Goal: Task Accomplishment & Management: Manage account settings

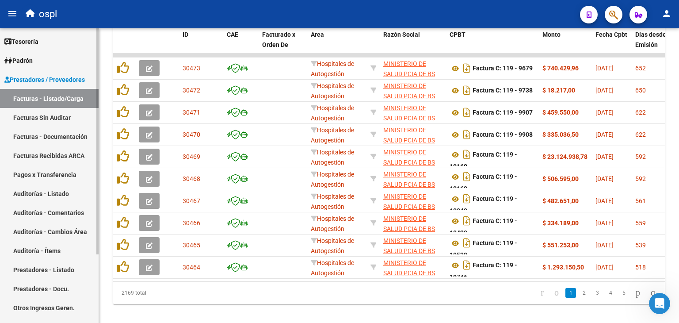
scroll to position [265, 0]
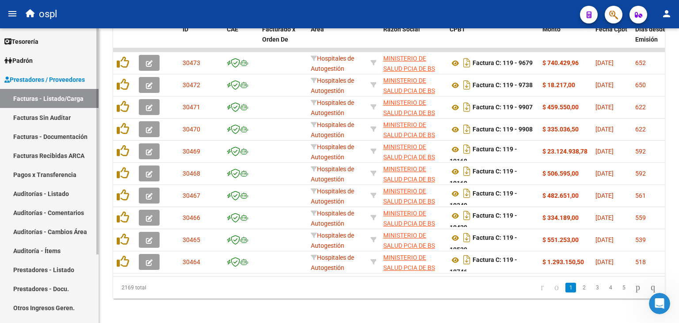
drag, startPoint x: 43, startPoint y: 120, endPoint x: 86, endPoint y: 113, distance: 43.4
click at [44, 121] on link "Facturas Sin Auditar" at bounding box center [49, 117] width 99 height 19
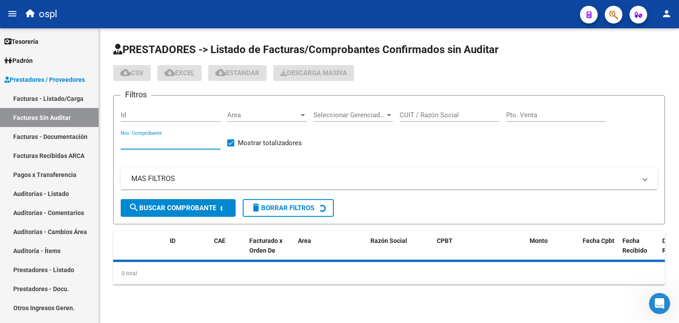
click at [156, 139] on input "Nro. Comprobante" at bounding box center [171, 142] width 100 height 8
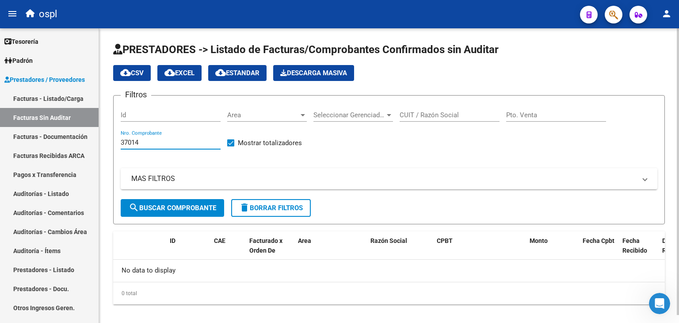
type input "37014"
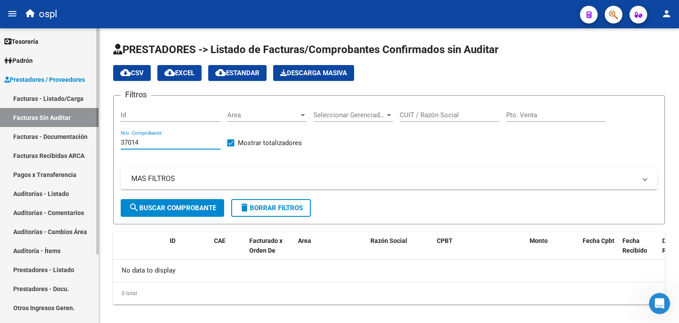
drag, startPoint x: 156, startPoint y: 144, endPoint x: 69, endPoint y: 145, distance: 87.1
click at [69, 145] on mat-sidenav-container "Firma Express Tesorería Auditorías Confirmadas Padrón Afiliados Empadronados Pa…" at bounding box center [339, 175] width 679 height 295
drag, startPoint x: 50, startPoint y: 99, endPoint x: 57, endPoint y: 108, distance: 12.0
click at [50, 99] on link "Facturas - Listado/Carga" at bounding box center [49, 98] width 99 height 19
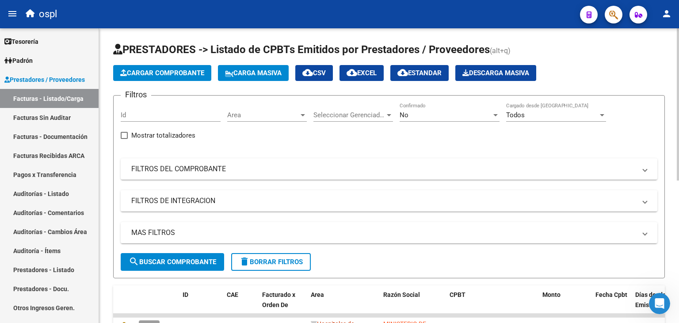
click at [278, 112] on span "Area" at bounding box center [263, 115] width 72 height 8
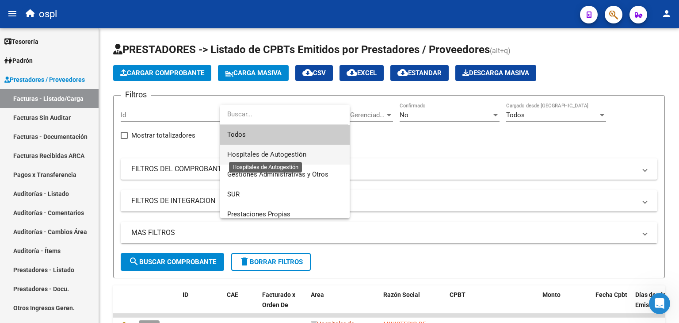
click at [247, 153] on span "Hospitales de Autogestión" at bounding box center [266, 154] width 79 height 8
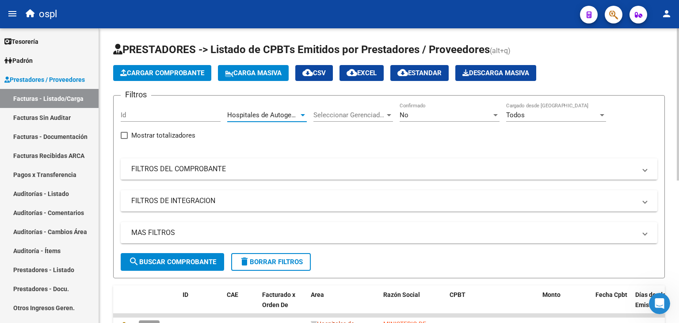
click at [264, 167] on mat-panel-title "FILTROS DEL COMPROBANTE" at bounding box center [383, 169] width 505 height 10
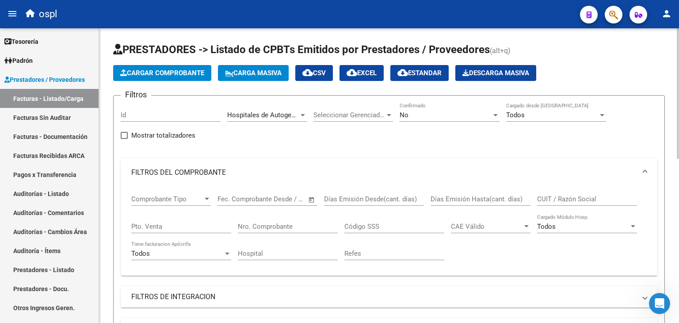
click at [312, 198] on span "Open calendar" at bounding box center [311, 199] width 21 height 21
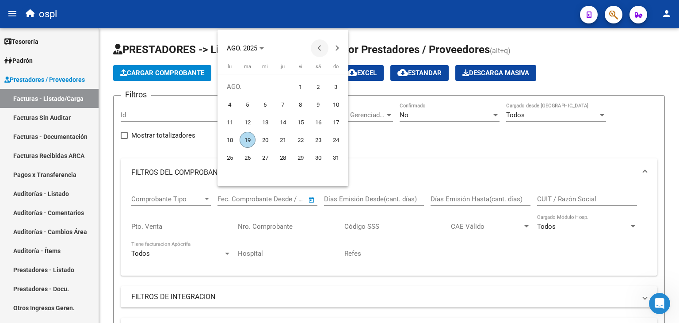
click at [318, 48] on button "Previous month" at bounding box center [320, 48] width 18 height 18
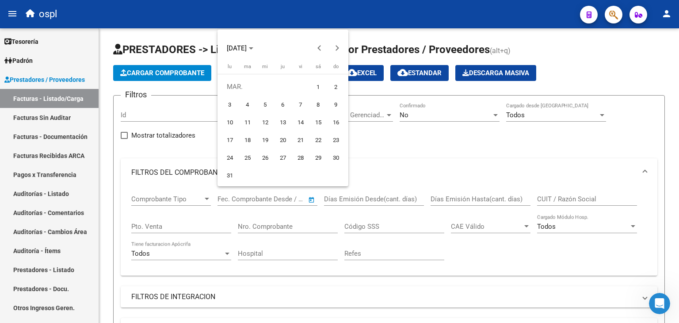
drag, startPoint x: 317, startPoint y: 89, endPoint x: 286, endPoint y: 131, distance: 52.5
click at [317, 89] on span "1" at bounding box center [318, 87] width 16 height 16
type input "[DATE]"
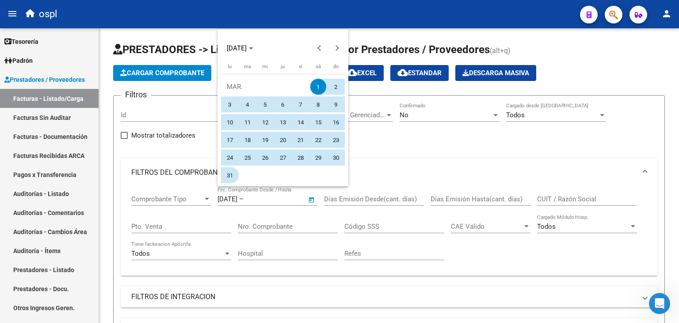
click at [231, 174] on span "31" at bounding box center [230, 175] width 16 height 16
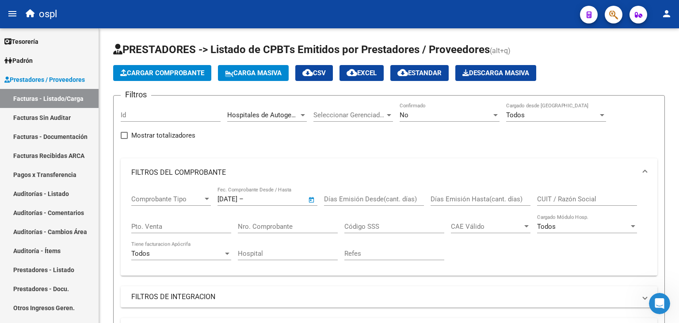
type input "[DATE]"
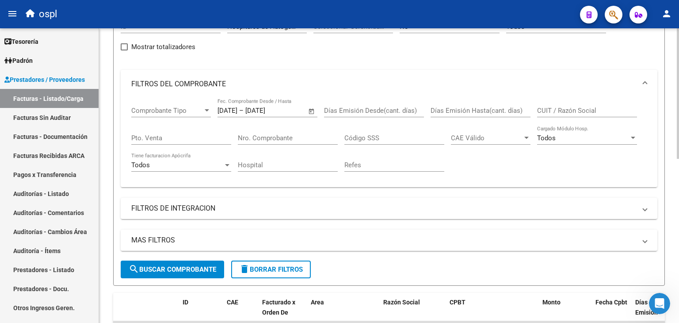
scroll to position [177, 0]
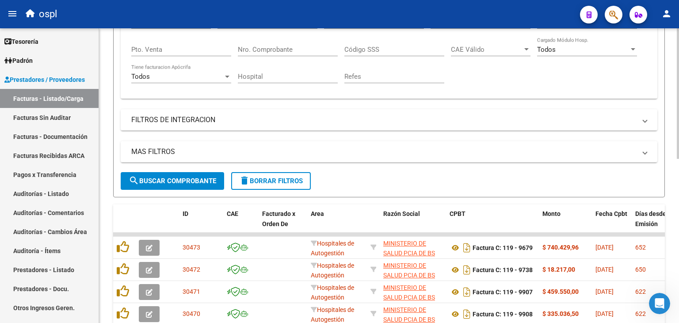
click at [205, 184] on button "search Buscar Comprobante" at bounding box center [172, 181] width 103 height 18
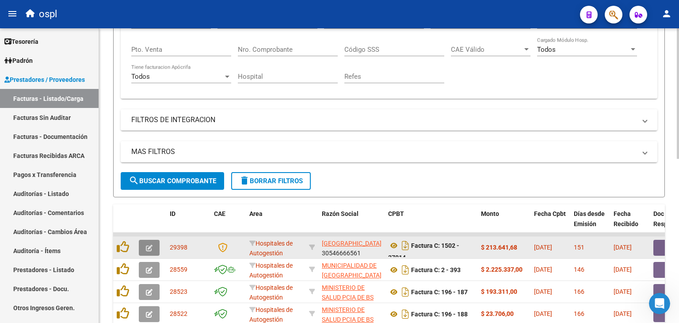
click at [153, 249] on button "button" at bounding box center [149, 248] width 21 height 16
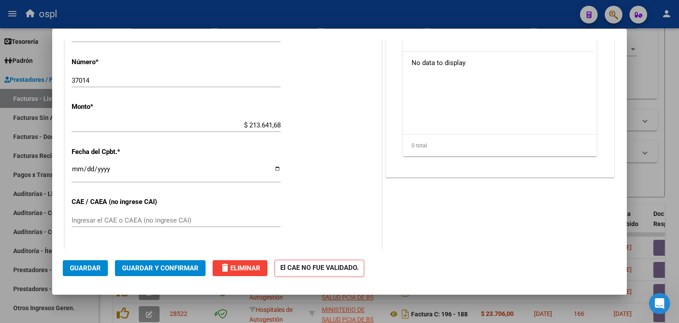
scroll to position [133, 0]
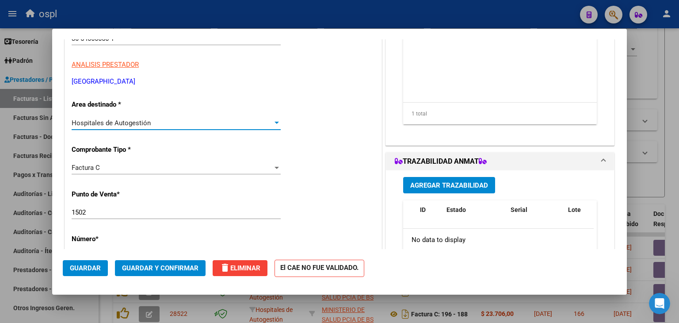
click at [191, 122] on div "Hospitales de Autogestión" at bounding box center [172, 123] width 201 height 8
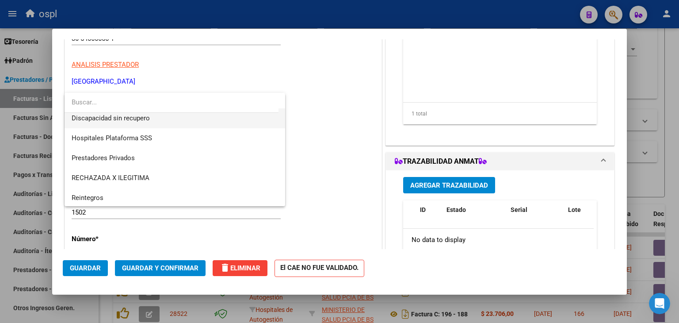
scroll to position [126, 0]
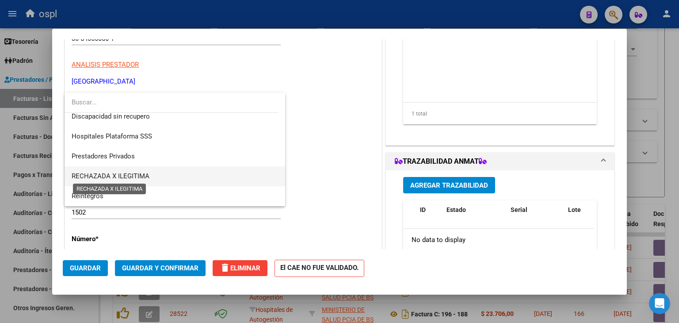
click at [138, 174] on span "RECHAZADA X ILEGITIMA" at bounding box center [111, 176] width 78 height 8
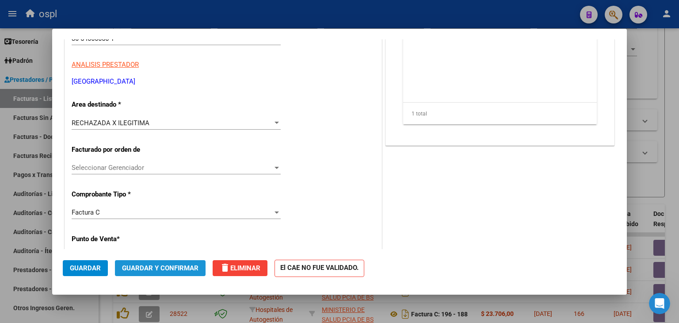
click at [172, 264] on button "Guardar y Confirmar" at bounding box center [160, 268] width 91 height 16
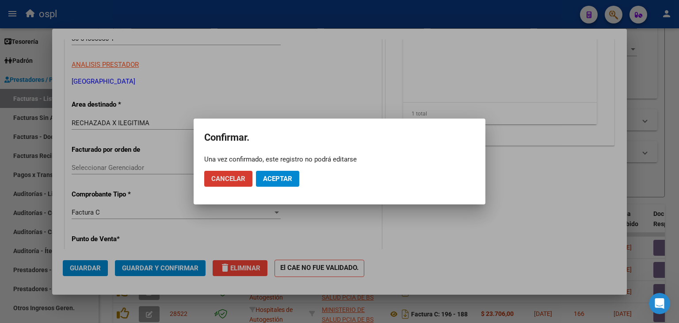
click at [271, 184] on button "Aceptar" at bounding box center [277, 179] width 43 height 16
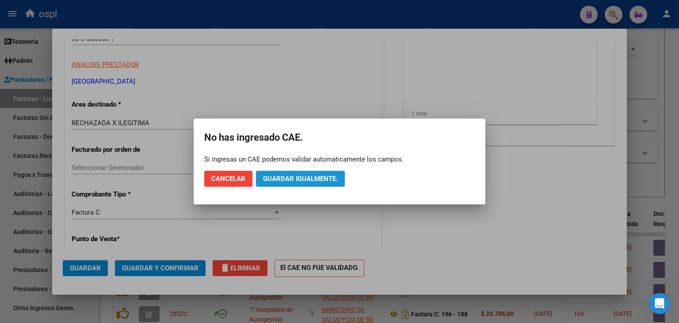
click at [283, 174] on button "Guardar igualmente." at bounding box center [300, 179] width 89 height 16
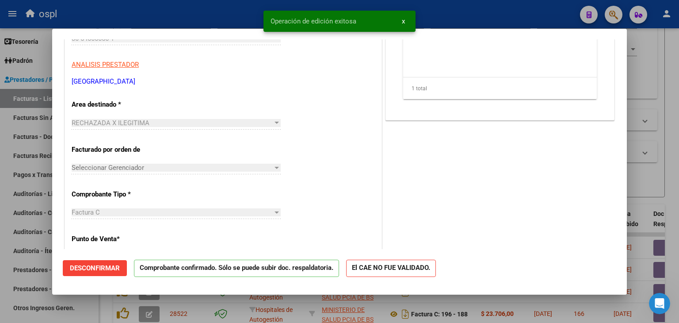
drag, startPoint x: 0, startPoint y: 120, endPoint x: 15, endPoint y: 111, distance: 17.7
click at [0, 121] on div at bounding box center [339, 161] width 679 height 323
type input "$ 0,00"
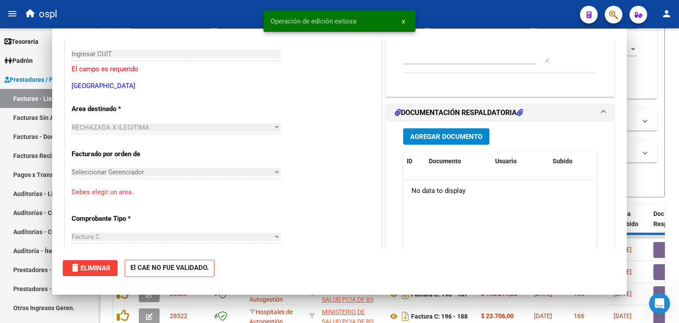
scroll to position [0, 0]
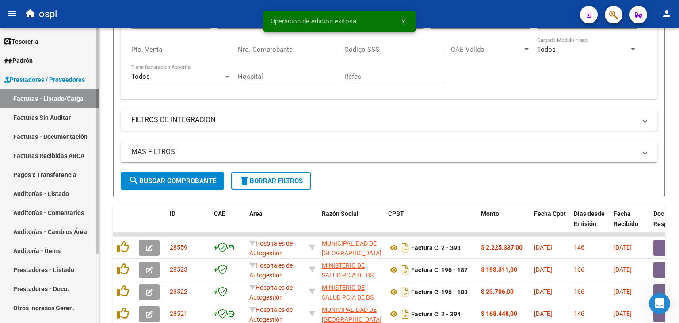
click at [60, 117] on link "Facturas Sin Auditar" at bounding box center [49, 117] width 99 height 19
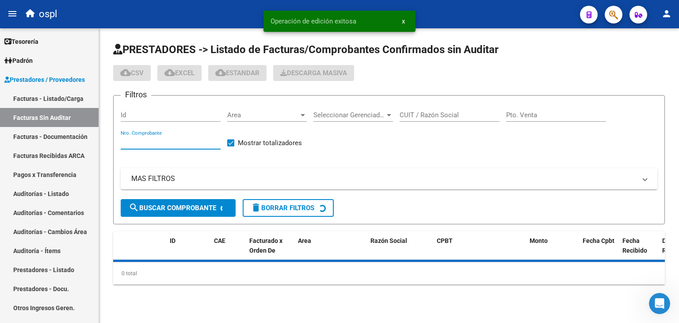
click at [200, 138] on input "Nro. Comprobante" at bounding box center [171, 142] width 100 height 8
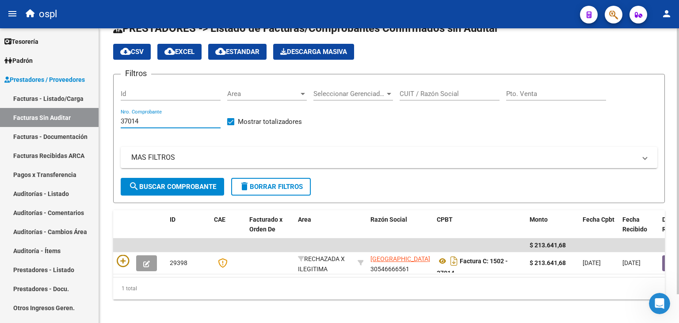
scroll to position [32, 0]
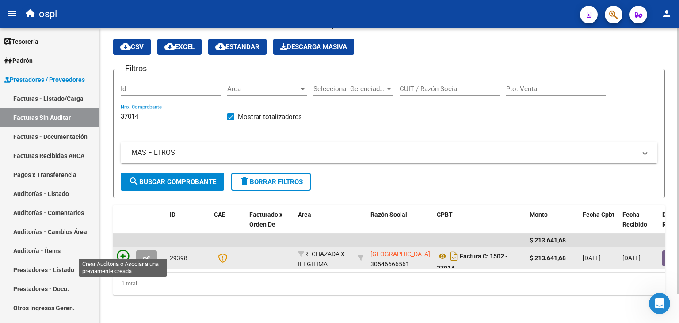
type input "37014"
click at [122, 250] on icon at bounding box center [123, 256] width 12 height 12
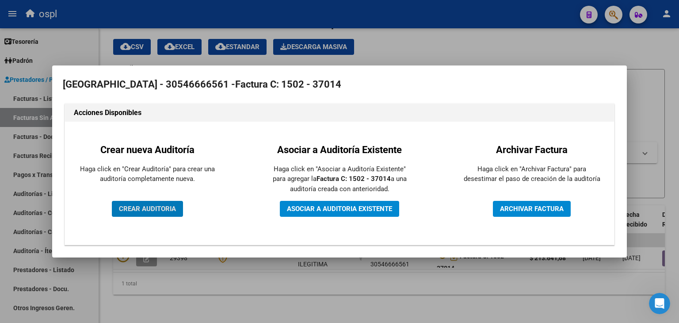
click at [144, 215] on button "CREAR AUDITORIA" at bounding box center [147, 209] width 71 height 16
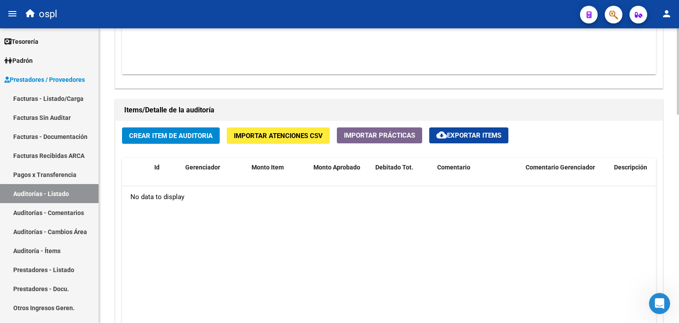
scroll to position [575, 0]
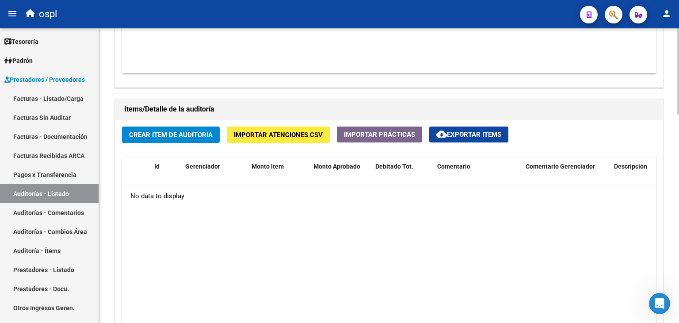
click at [164, 133] on span "Crear Item de Auditoria" at bounding box center [171, 135] width 84 height 8
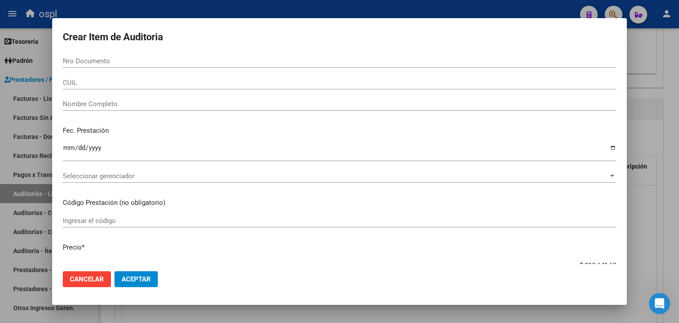
click at [105, 108] on div "Nombre Completo" at bounding box center [340, 103] width 554 height 13
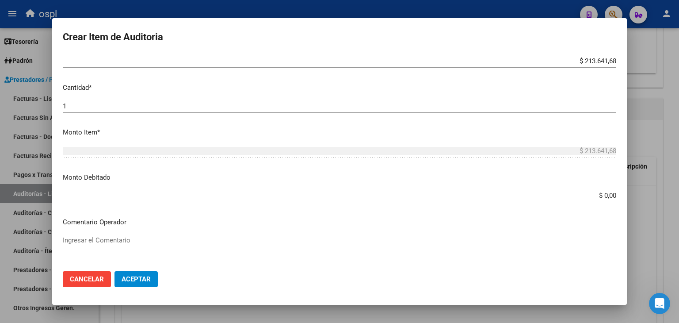
scroll to position [221, 0]
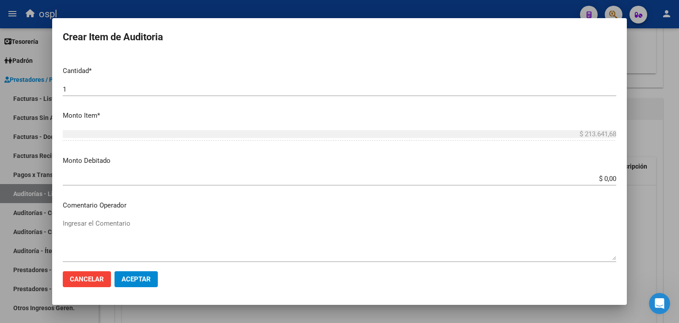
type input "TODOS"
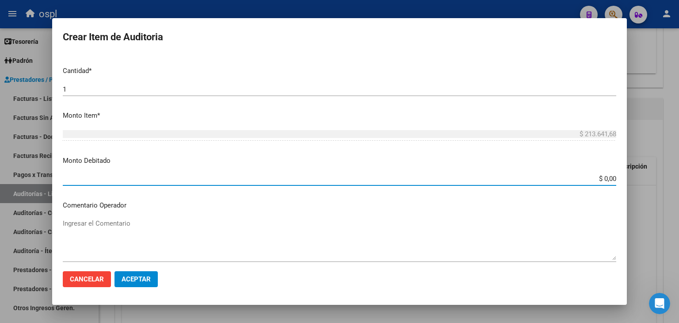
drag, startPoint x: 608, startPoint y: 181, endPoint x: 616, endPoint y: 182, distance: 7.5
click at [616, 182] on app-form-text-field "Monto Debitado $ 0,00 Ingresar el monto" at bounding box center [343, 169] width 561 height 27
type input "$ 213.641,68"
click at [279, 218] on div "Ingresar el Comentario" at bounding box center [340, 239] width 554 height 45
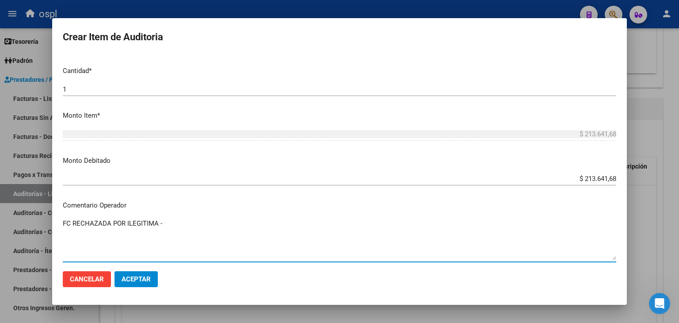
click at [176, 225] on textarea "FC RECHAZADA POR ILEGITIMA -" at bounding box center [340, 239] width 554 height 42
type textarea "FC RECHAZADA POR ILEGITIMA - NO PRESENTA DNI QUE ACREDITE ATENCION MEDICA BRIND…"
click at [122, 275] on button "Aceptar" at bounding box center [136, 279] width 43 height 16
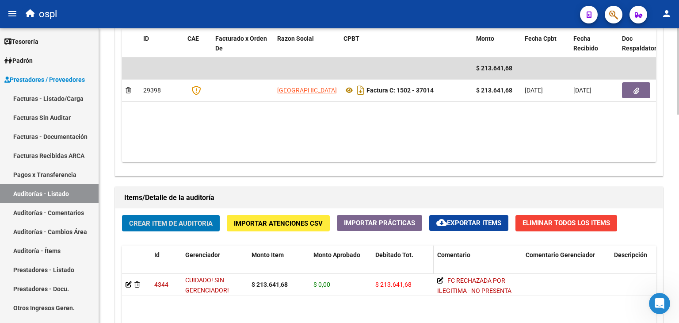
scroll to position [531, 0]
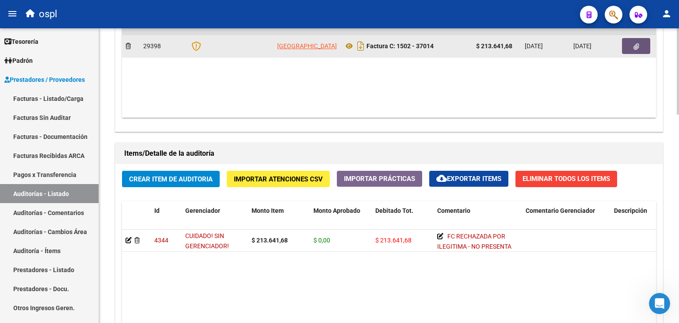
click at [634, 46] on icon "button" at bounding box center [637, 46] width 6 height 7
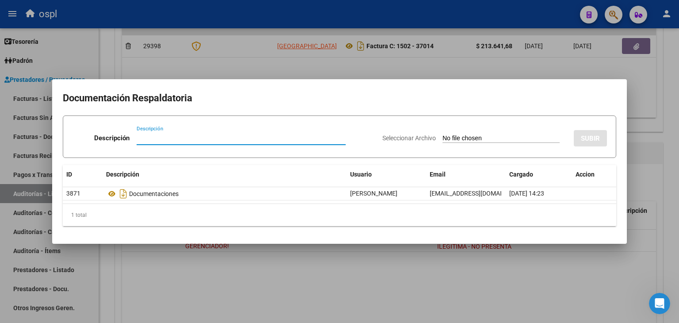
click at [451, 135] on input "Seleccionar Archivo" at bounding box center [501, 138] width 117 height 8
type input "C:\fakepath\RECHAZO X ILEGITIMA - FC 37014.pdf"
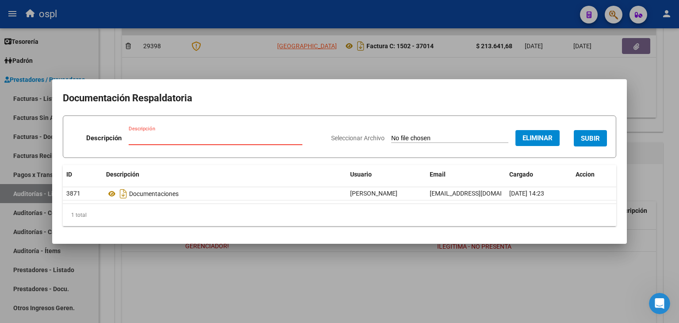
click at [224, 138] on input "Descripción" at bounding box center [216, 138] width 174 height 8
type input "RECHAZO"
click at [598, 137] on span "SUBIR" at bounding box center [590, 138] width 19 height 8
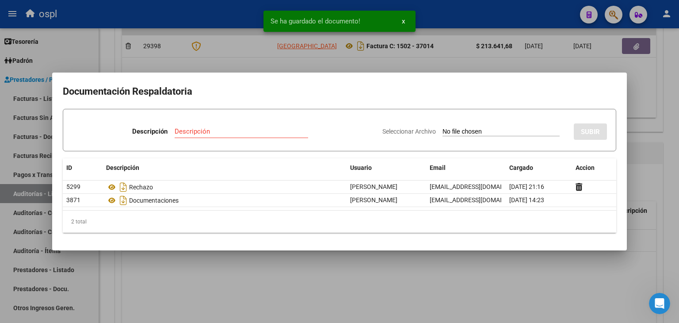
click at [137, 264] on div at bounding box center [339, 161] width 679 height 323
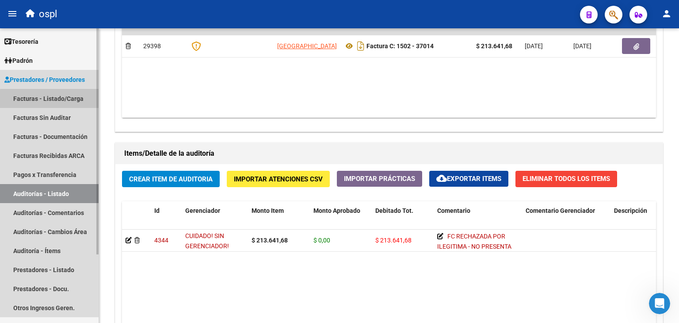
click at [70, 101] on link "Facturas - Listado/Carga" at bounding box center [49, 98] width 99 height 19
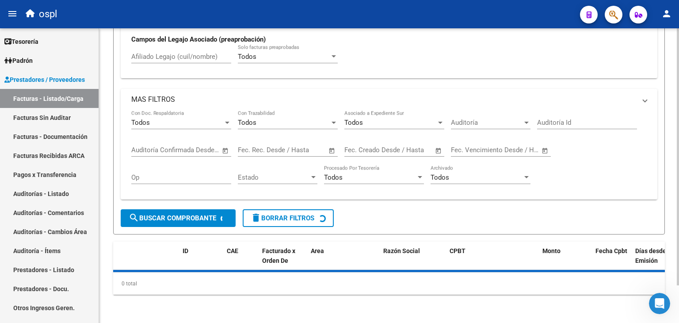
scroll to position [42, 0]
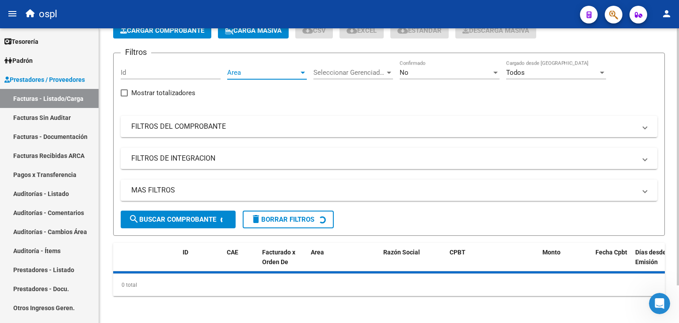
click at [263, 70] on span "Area" at bounding box center [263, 73] width 72 height 8
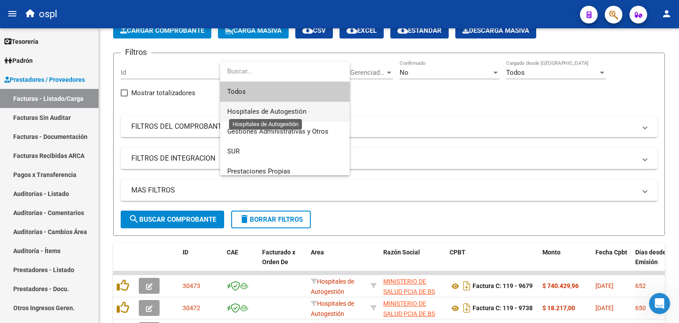
click at [269, 113] on span "Hospitales de Autogestión" at bounding box center [266, 111] width 79 height 8
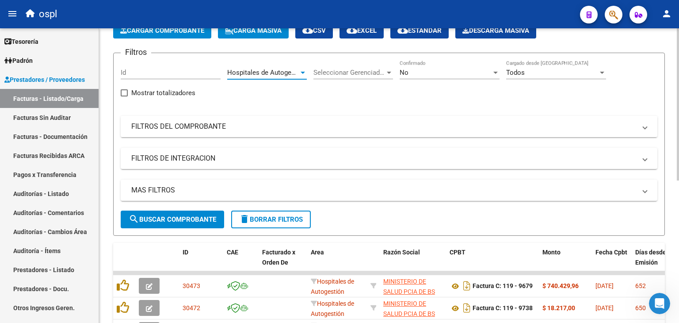
click at [225, 126] on mat-panel-title "FILTROS DEL COMPROBANTE" at bounding box center [383, 127] width 505 height 10
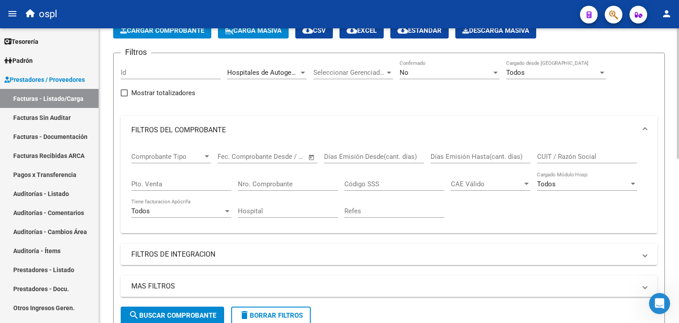
click at [311, 154] on span "Open calendar" at bounding box center [311, 156] width 21 height 21
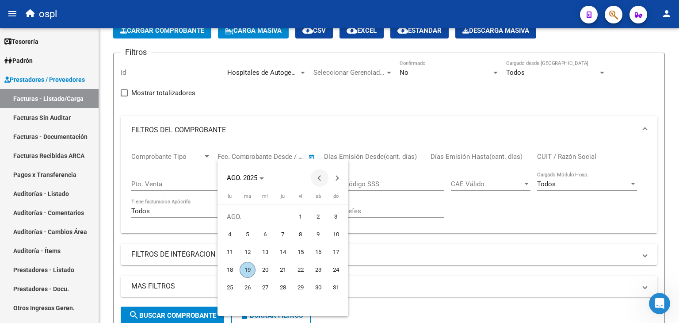
click at [325, 176] on span "Previous month" at bounding box center [320, 178] width 18 height 18
click at [325, 173] on span "Previous month" at bounding box center [320, 178] width 18 height 18
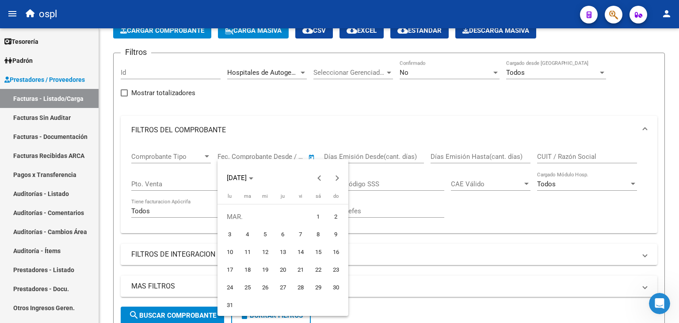
click at [315, 213] on span "1" at bounding box center [318, 217] width 16 height 16
type input "[DATE]"
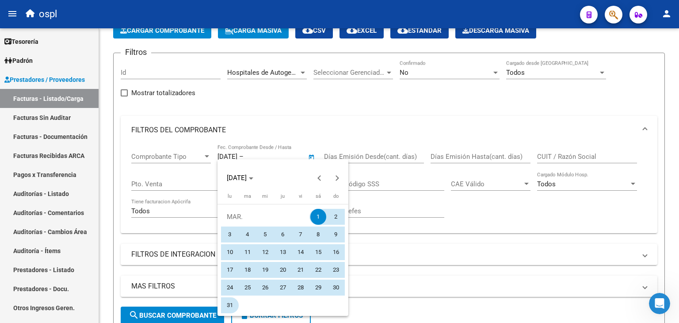
click at [226, 305] on span "31" at bounding box center [230, 305] width 16 height 16
type input "[DATE]"
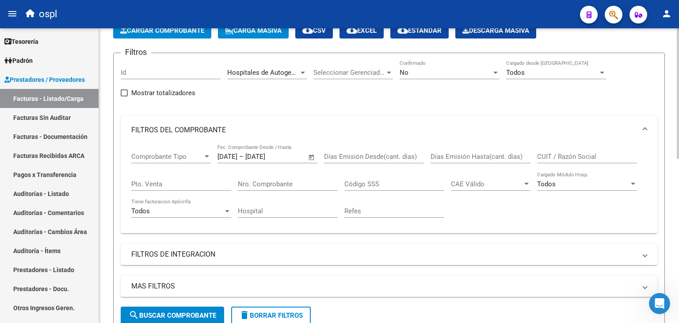
scroll to position [87, 0]
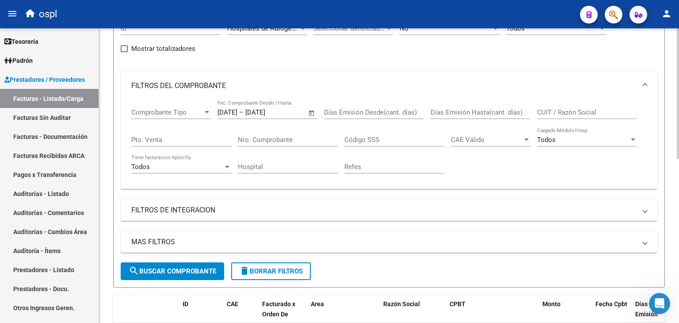
click at [193, 272] on span "search Buscar Comprobante" at bounding box center [173, 271] width 88 height 8
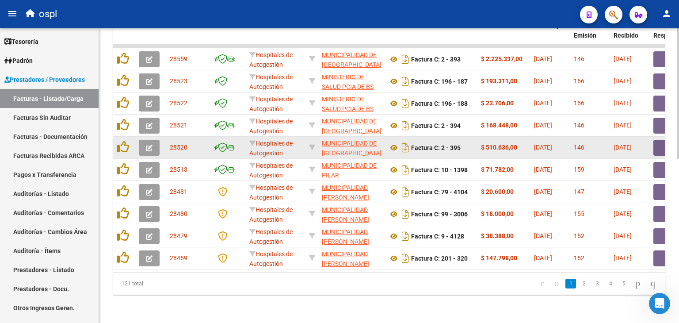
scroll to position [326, 0]
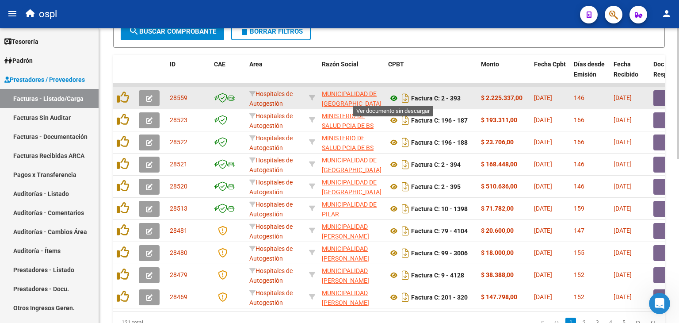
click at [394, 95] on icon at bounding box center [393, 98] width 11 height 11
click at [662, 95] on button "button" at bounding box center [668, 98] width 28 height 16
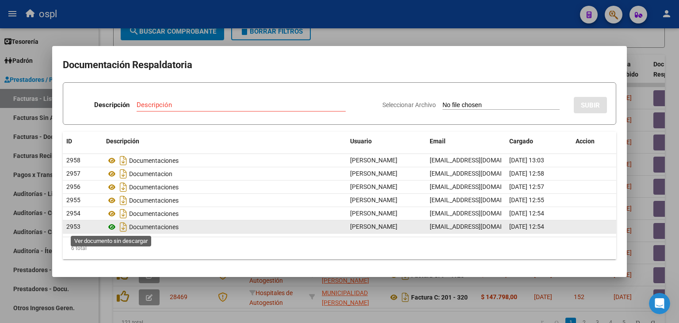
click at [112, 225] on icon at bounding box center [111, 227] width 11 height 11
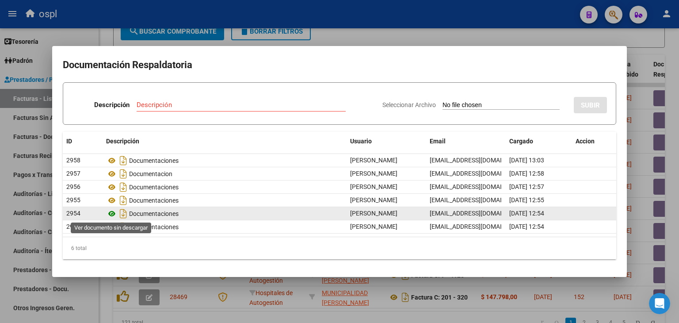
click at [111, 214] on icon at bounding box center [111, 213] width 11 height 11
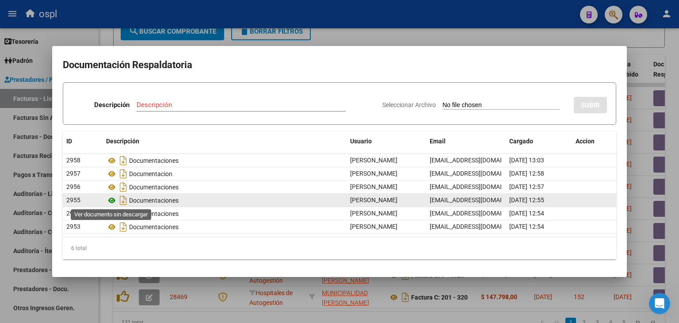
click at [114, 199] on icon at bounding box center [111, 200] width 11 height 11
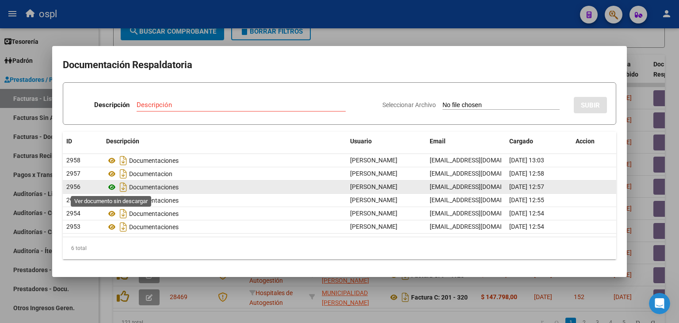
click at [111, 187] on icon at bounding box center [111, 187] width 11 height 11
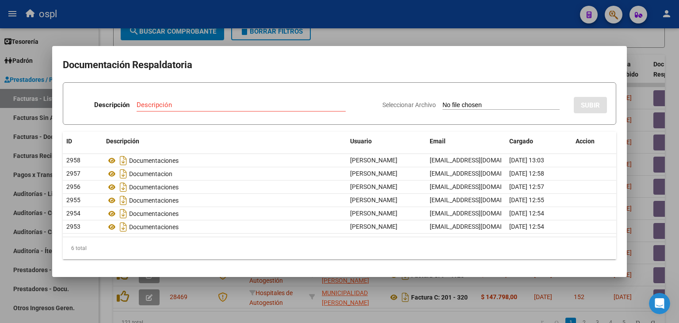
click at [479, 31] on div at bounding box center [339, 161] width 679 height 323
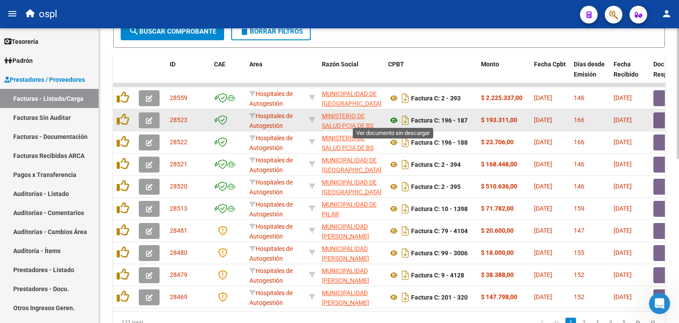
click at [393, 116] on icon at bounding box center [393, 120] width 11 height 11
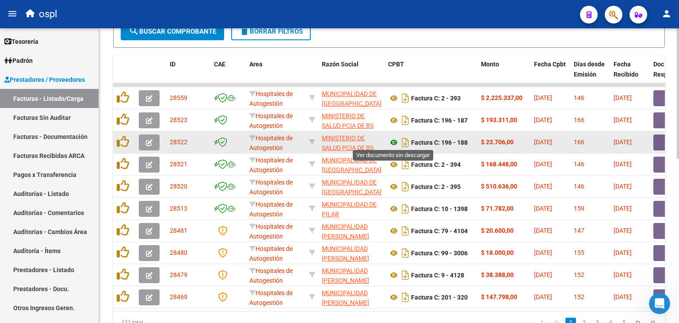
click at [396, 140] on icon at bounding box center [393, 142] width 11 height 11
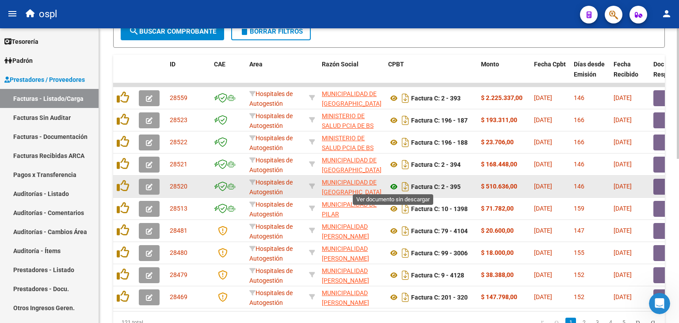
click at [395, 184] on icon at bounding box center [393, 186] width 11 height 11
click at [150, 184] on icon "button" at bounding box center [149, 187] width 7 height 7
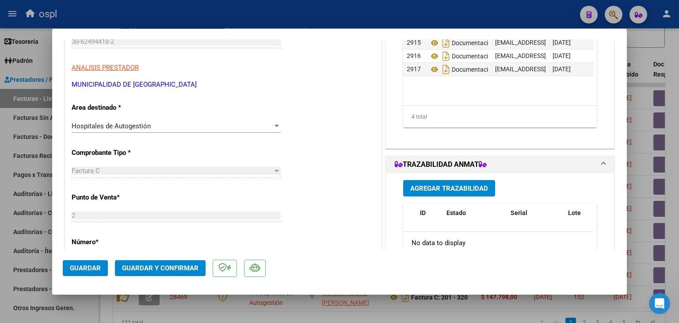
scroll to position [133, 0]
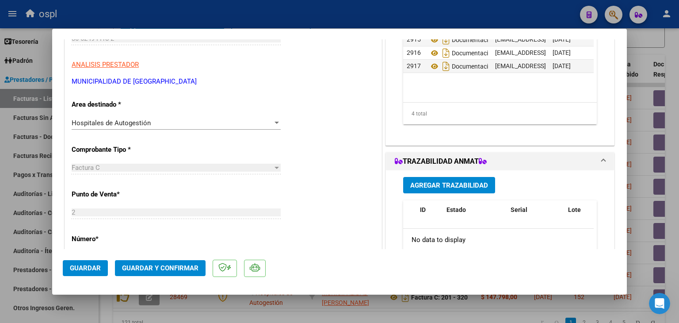
click at [242, 121] on div "Hospitales de Autogestión" at bounding box center [172, 123] width 201 height 8
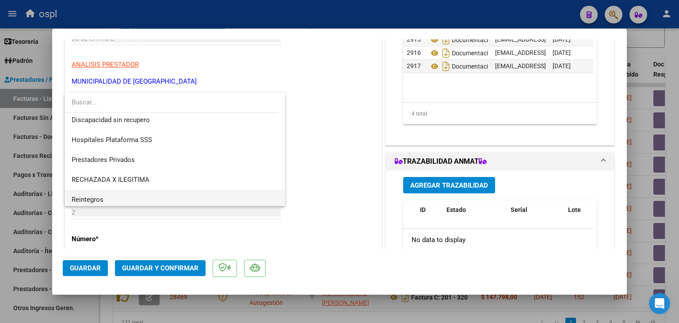
scroll to position [126, 0]
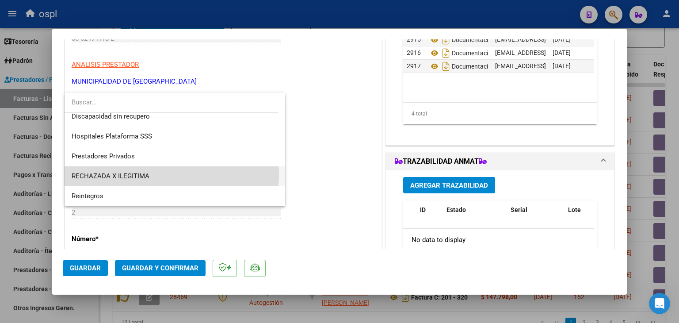
click at [158, 175] on span "RECHAZADA X ILEGITIMA" at bounding box center [175, 176] width 207 height 20
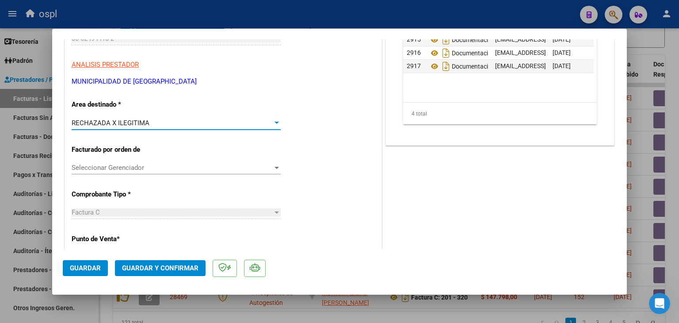
click at [155, 268] on span "Guardar y Confirmar" at bounding box center [160, 268] width 77 height 8
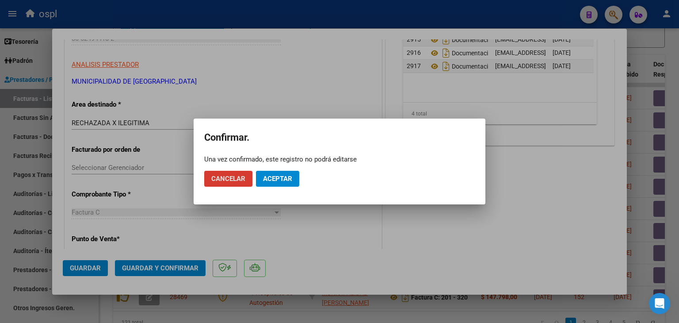
click at [275, 177] on span "Aceptar" at bounding box center [277, 179] width 29 height 8
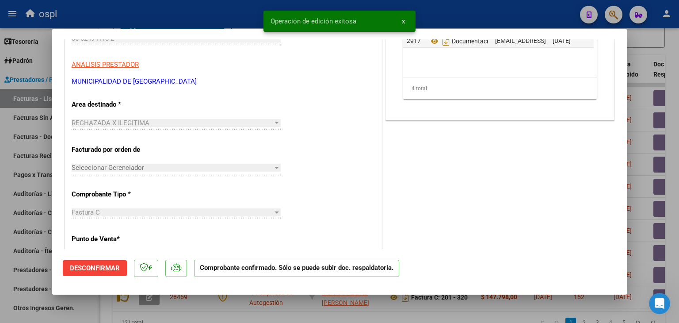
click at [44, 117] on div at bounding box center [339, 161] width 679 height 323
type input "$ 0,00"
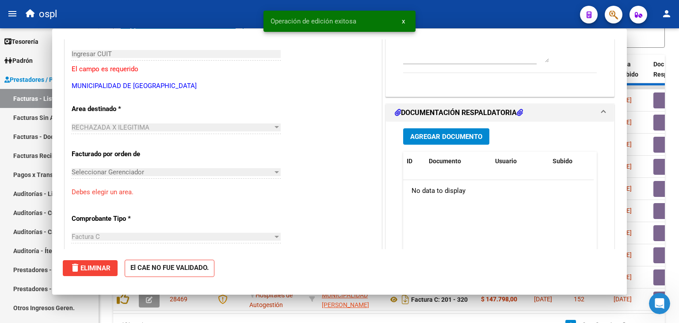
scroll to position [0, 0]
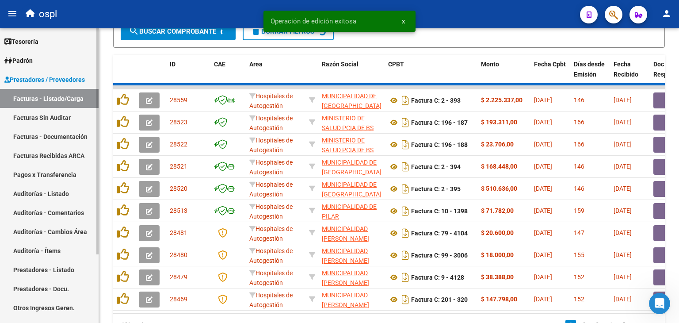
drag, startPoint x: 37, startPoint y: 110, endPoint x: 51, endPoint y: 108, distance: 14.3
click at [36, 110] on link "Facturas Sin Auditar" at bounding box center [49, 117] width 99 height 19
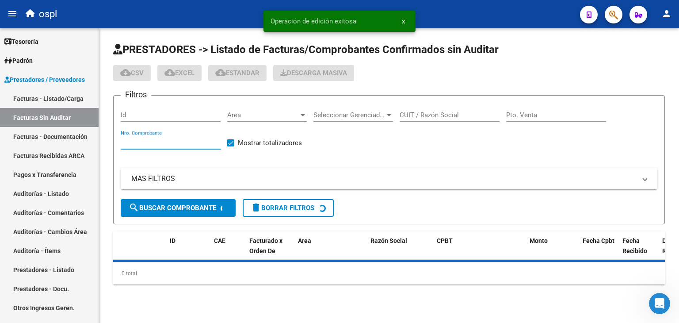
click at [195, 142] on input "Nro. Comprobante" at bounding box center [171, 142] width 100 height 8
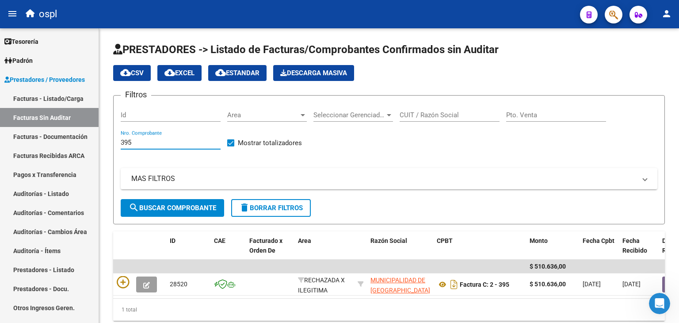
type input "395"
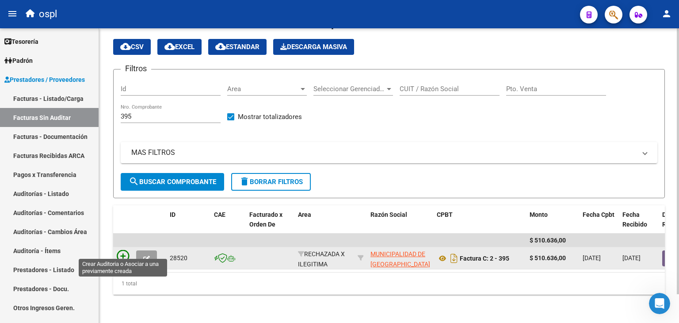
click at [120, 250] on icon at bounding box center [123, 256] width 12 height 12
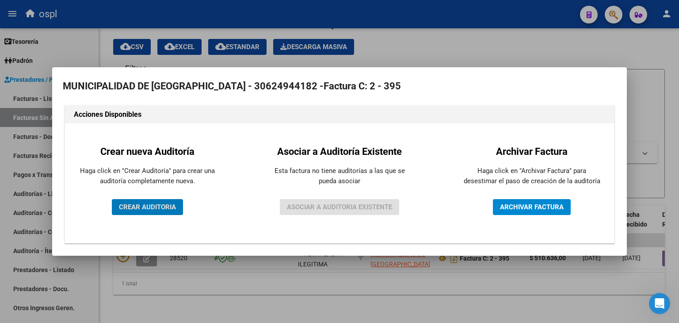
click at [159, 208] on span "CREAR AUDITORIA" at bounding box center [147, 207] width 57 height 8
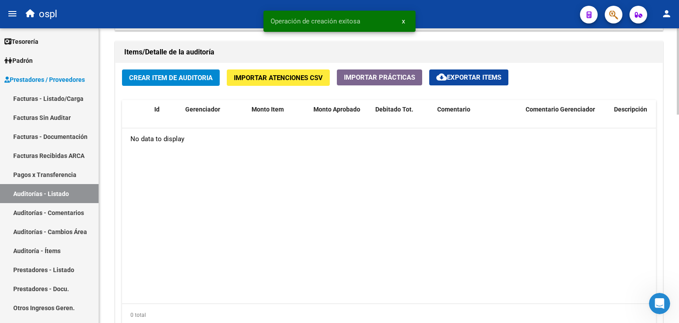
scroll to position [663, 0]
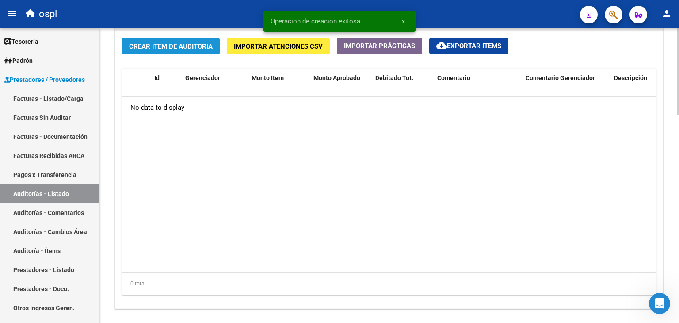
click at [153, 42] on span "Crear Item de Auditoria" at bounding box center [171, 46] width 84 height 8
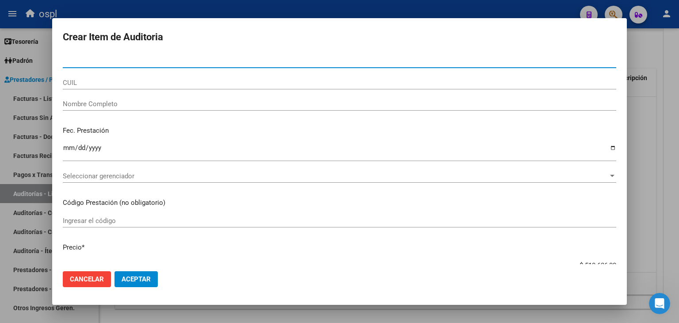
click at [135, 105] on input "Nombre Completo" at bounding box center [340, 104] width 554 height 8
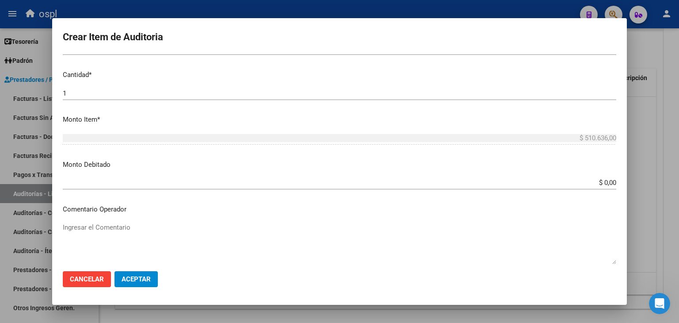
scroll to position [221, 0]
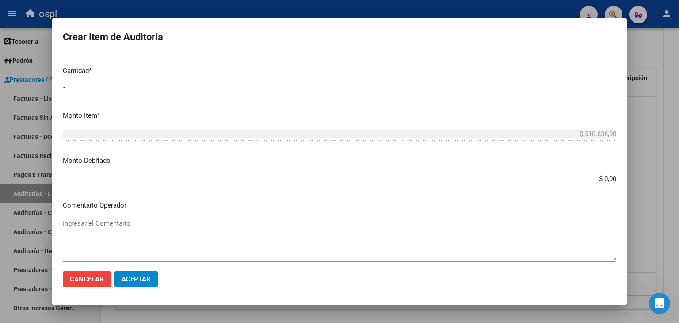
type input "TODOS"
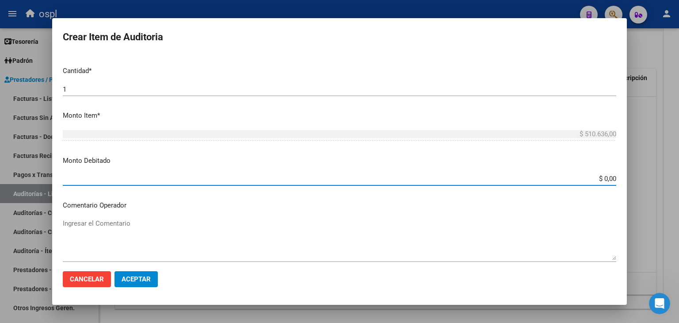
drag, startPoint x: 584, startPoint y: 181, endPoint x: 626, endPoint y: 189, distance: 42.8
click at [626, 189] on mat-dialog-content "Nro Documento CUIL TODOS Nombre Completo Fec. Prestación Ingresar la fecha Sele…" at bounding box center [339, 159] width 575 height 210
type input "$ 510.636,00"
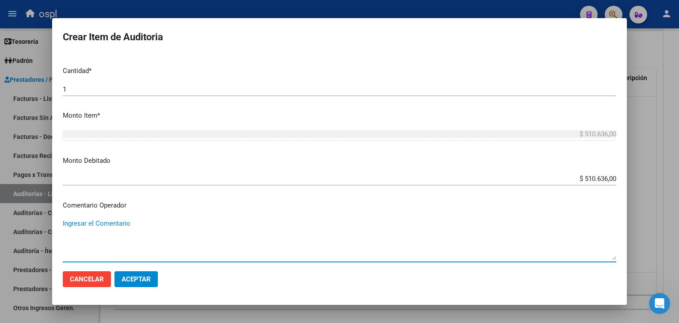
click at [119, 237] on textarea "Ingresar el Comentario" at bounding box center [340, 239] width 554 height 42
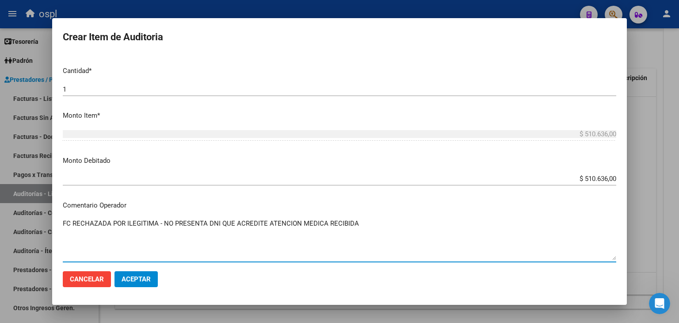
type textarea "FC RECHAZADA POR ILEGITIMA - NO PRESENTA DNI QUE ACREDITE ATENCION MEDICA RECIB…"
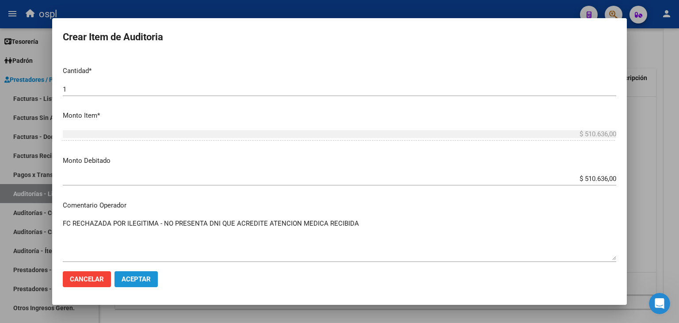
click at [130, 277] on span "Aceptar" at bounding box center [136, 279] width 29 height 8
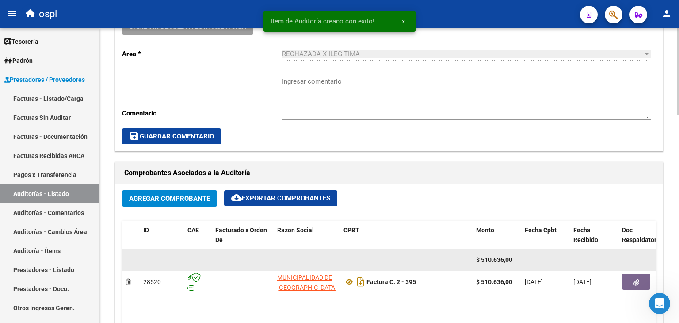
scroll to position [313, 0]
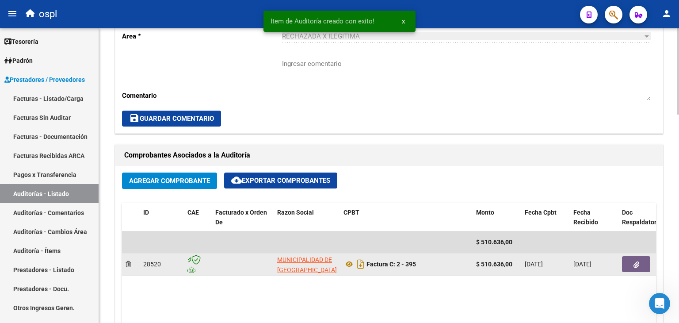
click at [630, 261] on button "button" at bounding box center [636, 264] width 28 height 16
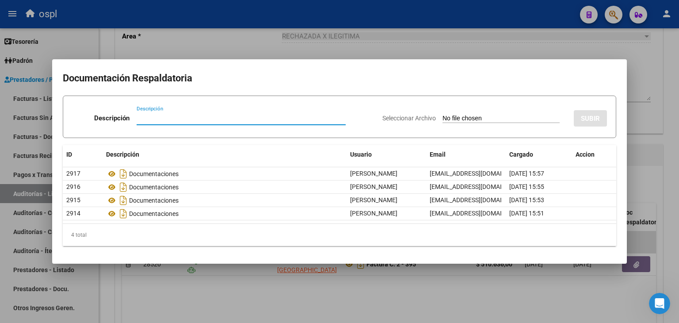
click at [462, 118] on input "Seleccionar Archivo" at bounding box center [501, 119] width 117 height 8
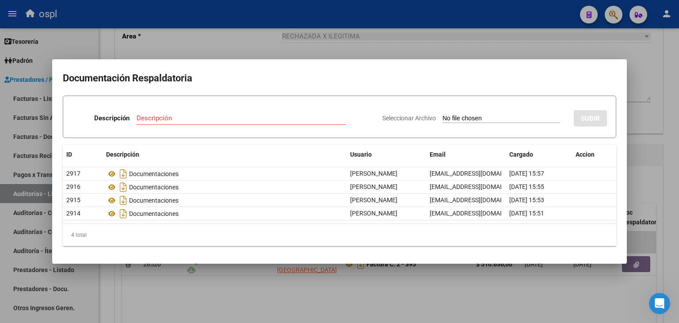
type input "C:\fakepath\RECHAZO X ILEGITIMA - FC 395.pdf"
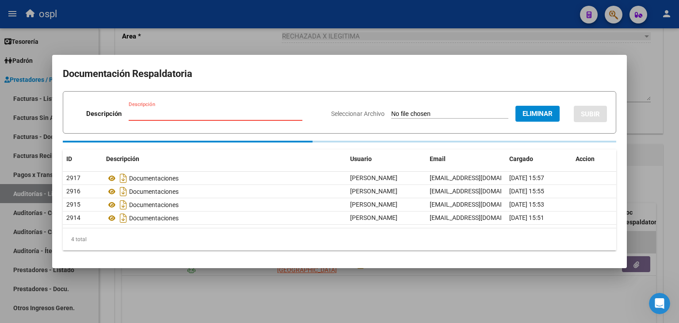
click at [180, 113] on input "Descripción" at bounding box center [216, 114] width 174 height 8
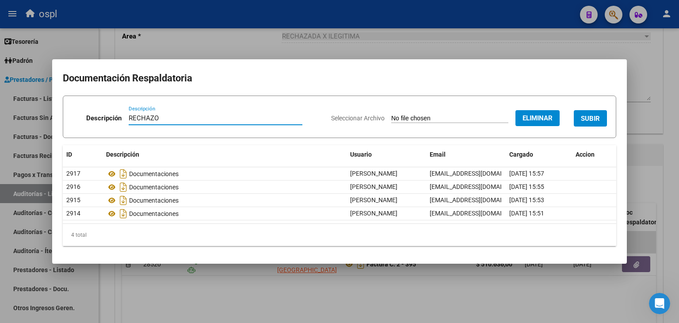
type input "RECHAZO"
click at [589, 120] on span "SUBIR" at bounding box center [590, 119] width 19 height 8
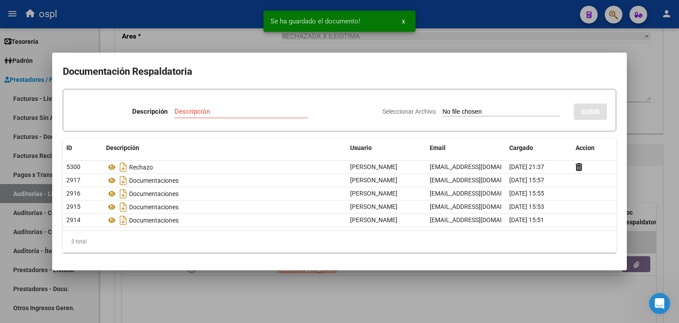
click at [231, 286] on div at bounding box center [339, 161] width 679 height 323
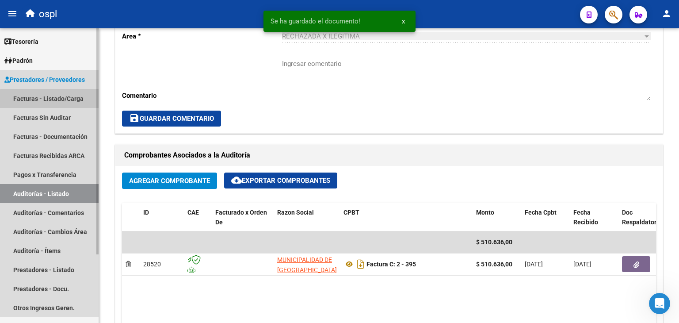
click at [51, 99] on link "Facturas - Listado/Carga" at bounding box center [49, 98] width 99 height 19
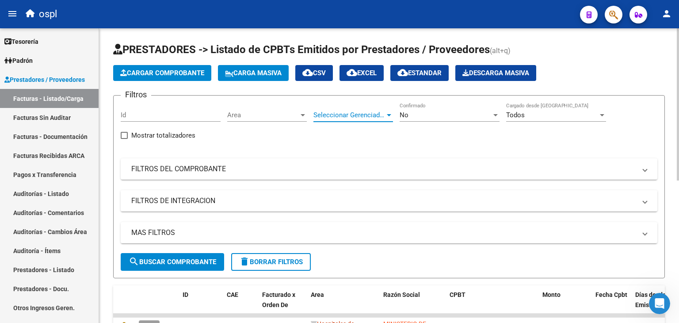
click at [349, 111] on span "Seleccionar Gerenciador" at bounding box center [350, 115] width 72 height 8
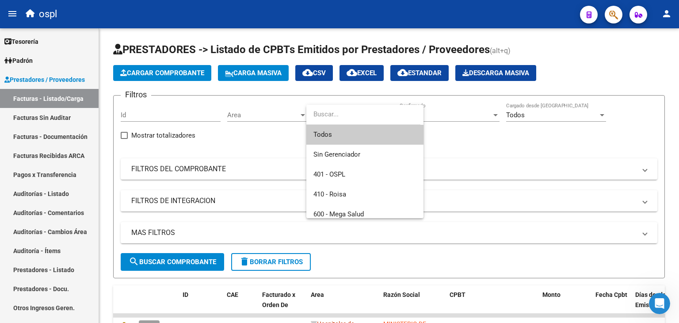
click at [243, 113] on div at bounding box center [339, 161] width 679 height 323
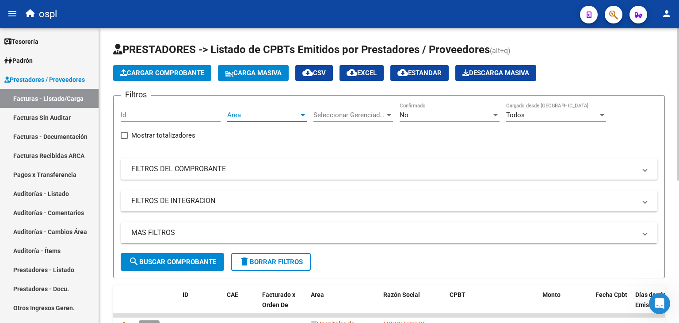
click at [239, 114] on span "Area" at bounding box center [263, 115] width 72 height 8
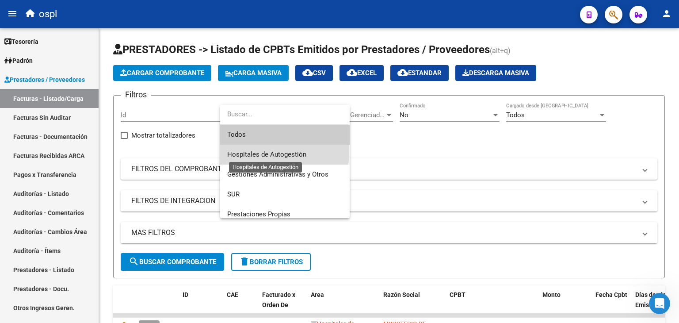
click at [246, 150] on span "Hospitales de Autogestión" at bounding box center [266, 154] width 79 height 8
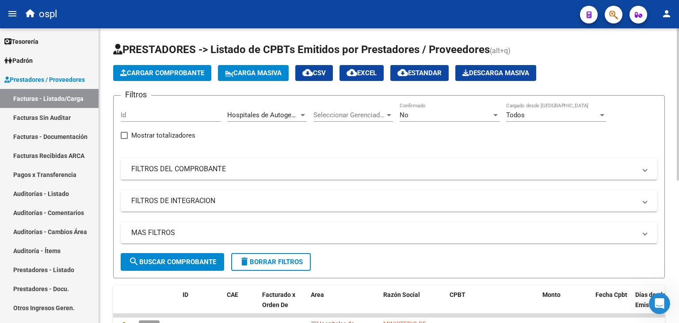
click at [210, 176] on mat-expansion-panel-header "FILTROS DEL COMPROBANTE" at bounding box center [389, 168] width 537 height 21
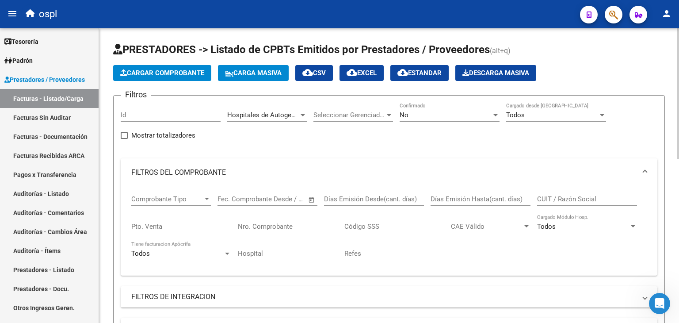
click at [310, 198] on span "Open calendar" at bounding box center [311, 199] width 21 height 21
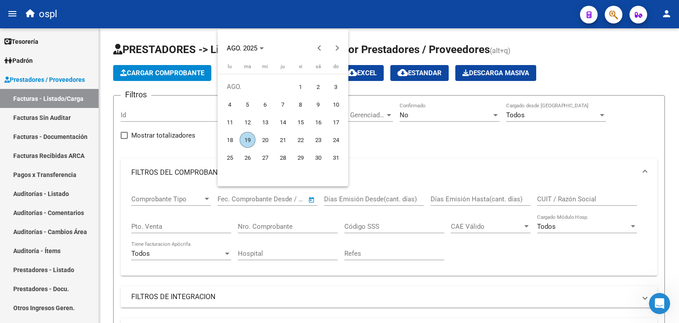
click at [304, 83] on span "1" at bounding box center [301, 87] width 16 height 16
type input "[DATE]"
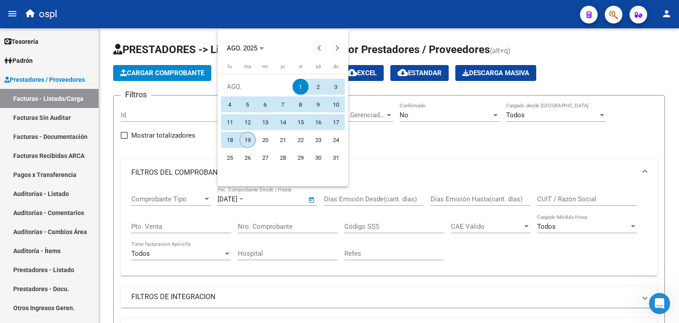
click at [248, 142] on span "19" at bounding box center [248, 140] width 16 height 16
type input "[DATE]"
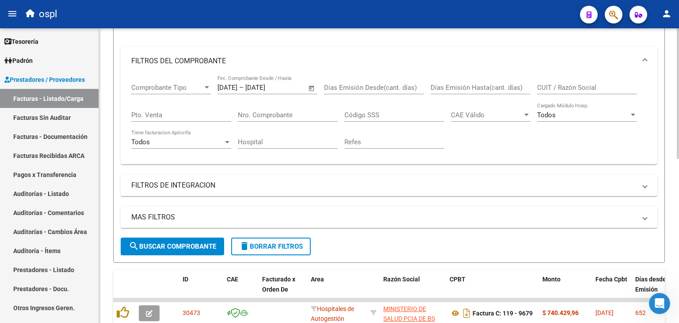
scroll to position [133, 0]
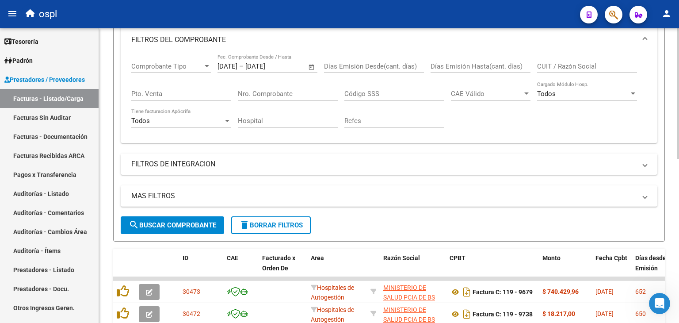
click at [179, 222] on span "search Buscar Comprobante" at bounding box center [173, 225] width 88 height 8
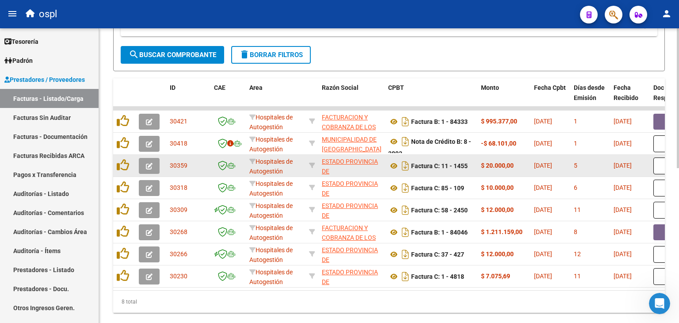
scroll to position [326, 0]
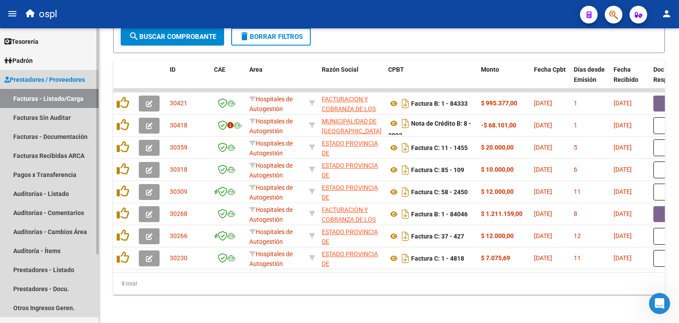
click at [66, 96] on link "Facturas - Listado/Carga" at bounding box center [49, 98] width 99 height 19
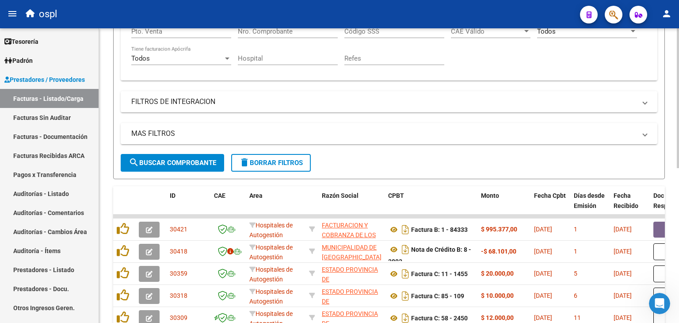
scroll to position [149, 0]
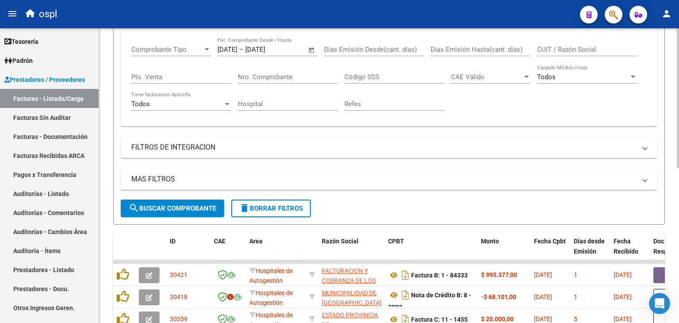
click at [309, 51] on span "Open calendar" at bounding box center [311, 49] width 21 height 21
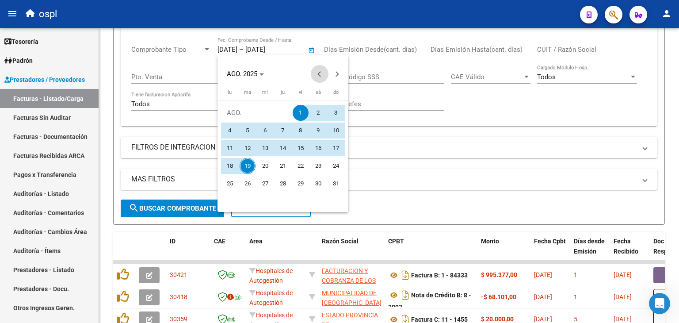
click at [318, 72] on span "Previous month" at bounding box center [320, 74] width 18 height 18
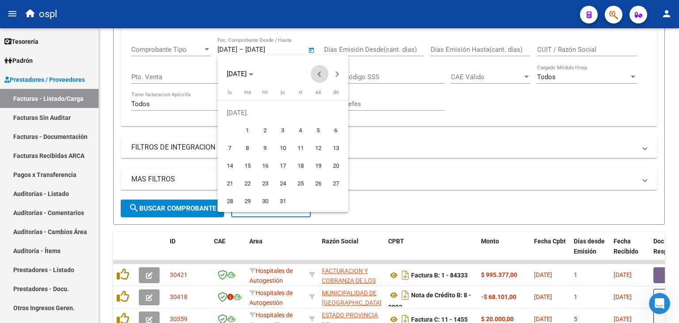
click at [318, 72] on span "Previous month" at bounding box center [320, 74] width 18 height 18
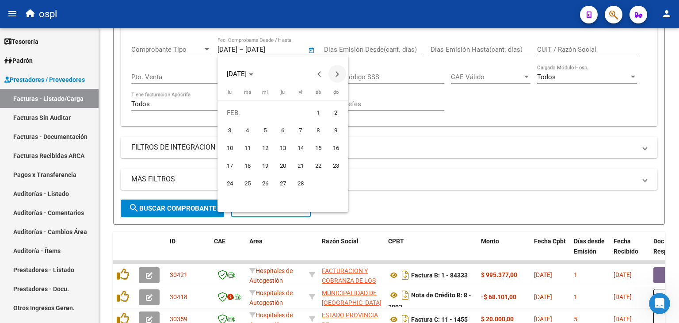
click at [338, 69] on span "Next month" at bounding box center [338, 74] width 18 height 18
click at [318, 107] on span "1" at bounding box center [318, 113] width 16 height 16
type input "[DATE]"
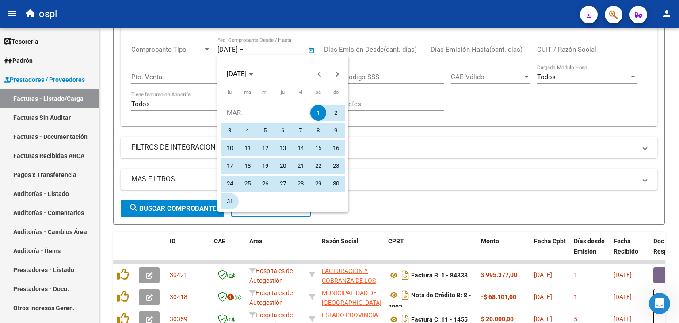
click at [230, 197] on span "31" at bounding box center [230, 201] width 16 height 16
type input "[DATE]"
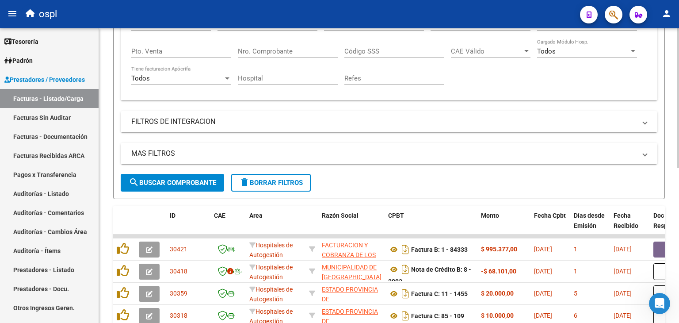
scroll to position [194, 0]
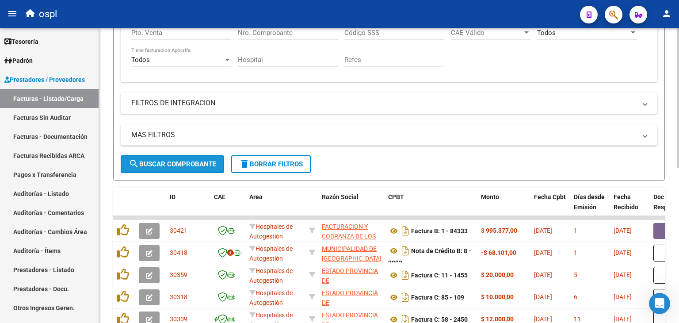
click at [187, 157] on button "search Buscar Comprobante" at bounding box center [172, 164] width 103 height 18
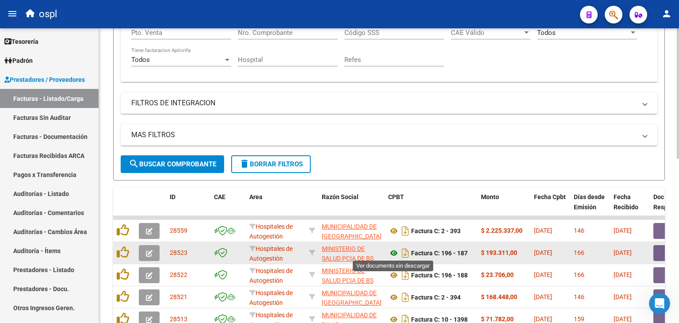
click at [397, 253] on icon at bounding box center [393, 253] width 11 height 11
click at [661, 248] on button "button" at bounding box center [668, 253] width 28 height 16
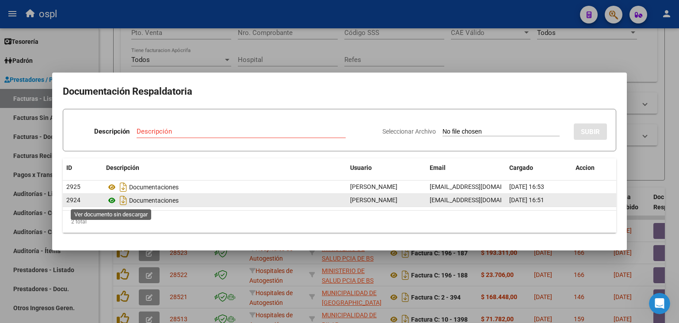
click at [114, 198] on icon at bounding box center [111, 200] width 11 height 11
click at [115, 199] on icon at bounding box center [111, 200] width 11 height 11
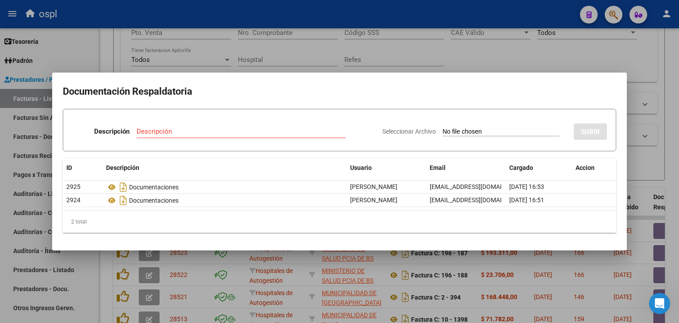
click at [645, 151] on div at bounding box center [339, 161] width 679 height 323
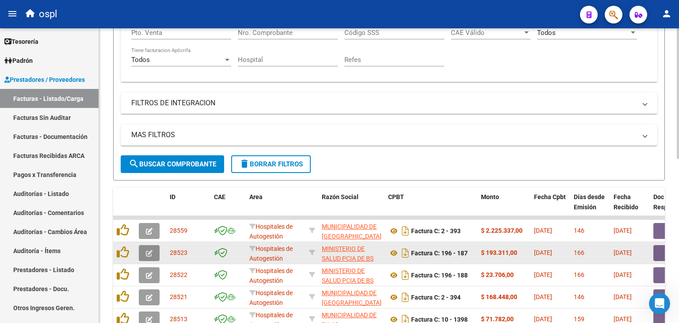
click at [152, 250] on icon "button" at bounding box center [149, 253] width 7 height 7
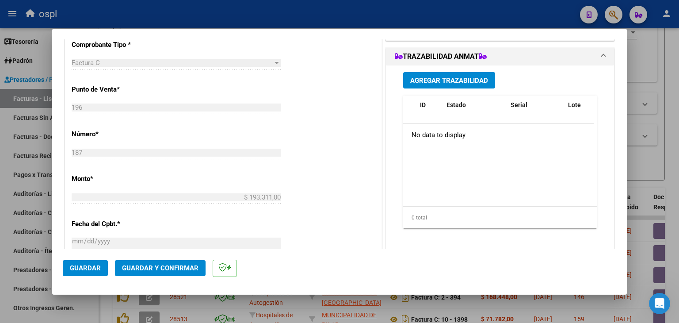
scroll to position [193, 0]
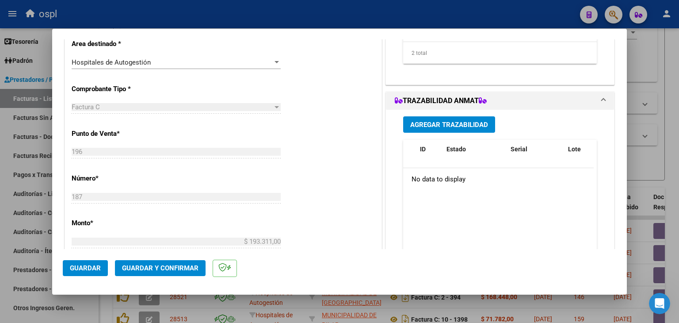
click at [202, 68] on div "Hospitales de Autogestión Seleccionar Area" at bounding box center [176, 62] width 209 height 13
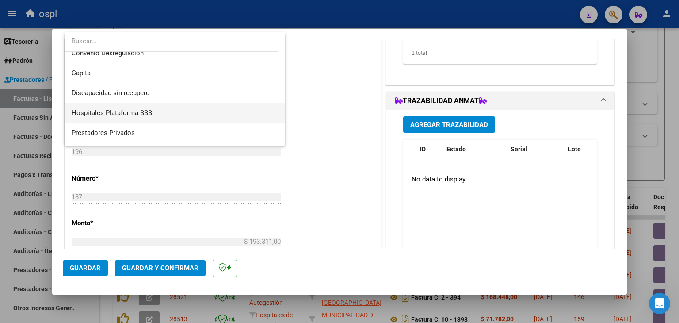
scroll to position [126, 0]
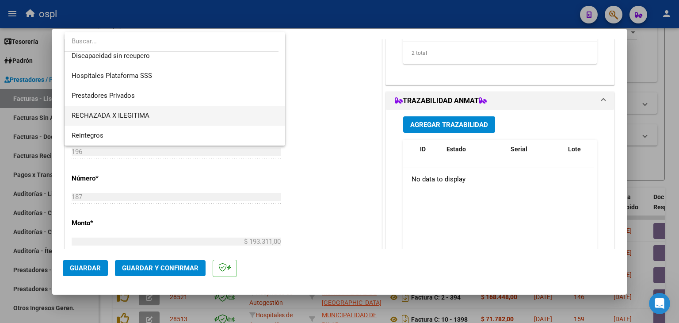
click at [160, 121] on span "RECHAZADA X ILEGITIMA" at bounding box center [175, 116] width 207 height 20
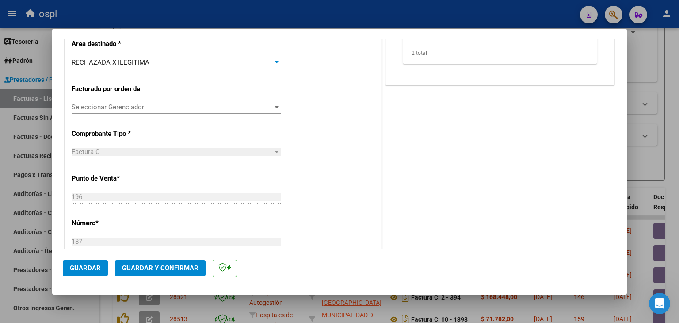
click at [154, 266] on span "Guardar y Confirmar" at bounding box center [160, 268] width 77 height 8
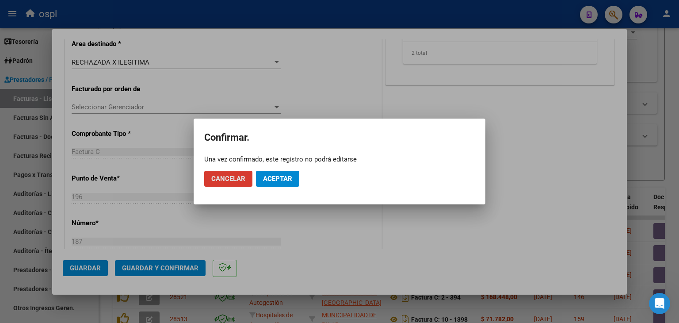
click at [278, 175] on span "Aceptar" at bounding box center [277, 179] width 29 height 8
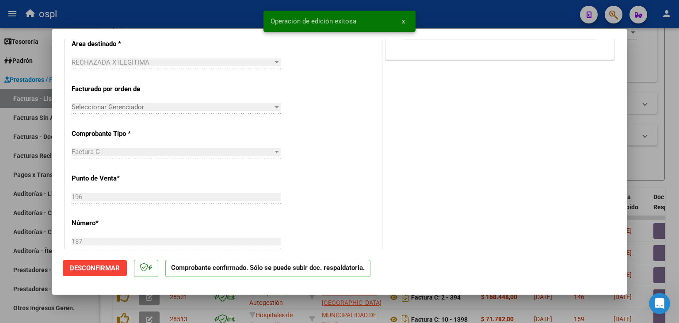
click at [32, 120] on div at bounding box center [339, 161] width 679 height 323
type input "$ 0,00"
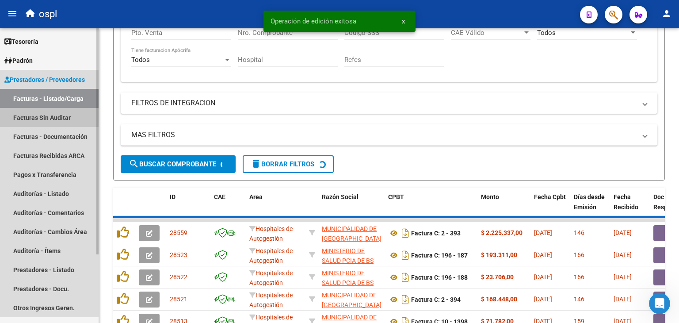
click at [33, 116] on link "Facturas Sin Auditar" at bounding box center [49, 117] width 99 height 19
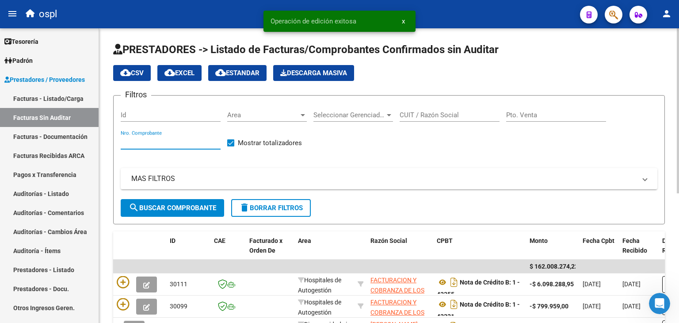
click at [155, 145] on input "Nro. Comprobante" at bounding box center [171, 142] width 100 height 8
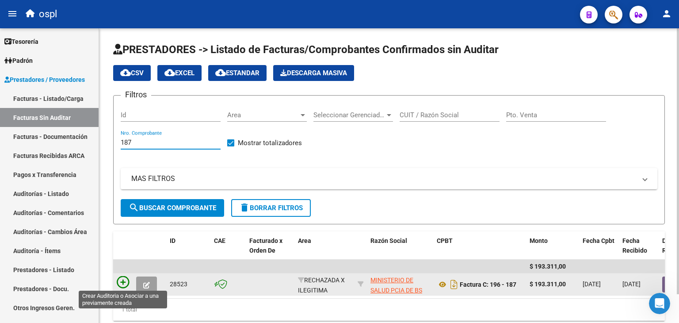
type input "187"
click at [123, 283] on icon at bounding box center [123, 282] width 12 height 12
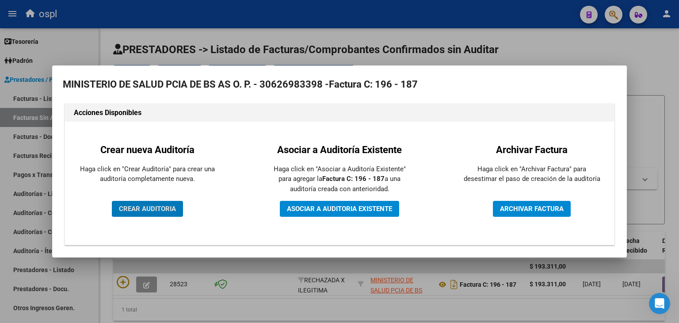
click at [160, 210] on span "CREAR AUDITORIA" at bounding box center [147, 209] width 57 height 8
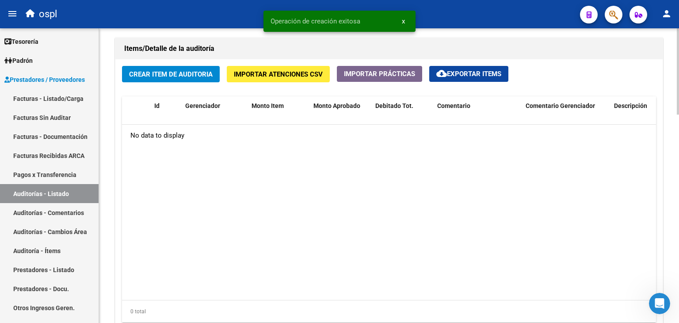
scroll to position [663, 0]
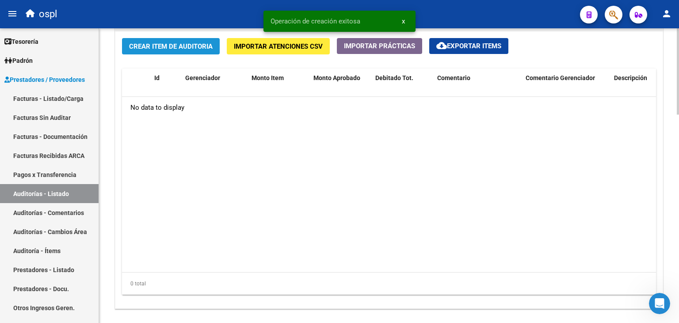
click at [180, 50] on button "Crear Item de Auditoria" at bounding box center [171, 46] width 98 height 16
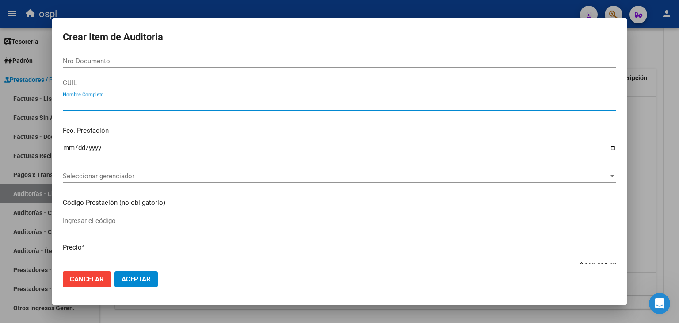
click at [129, 102] on input "Nombre Completo" at bounding box center [340, 104] width 554 height 8
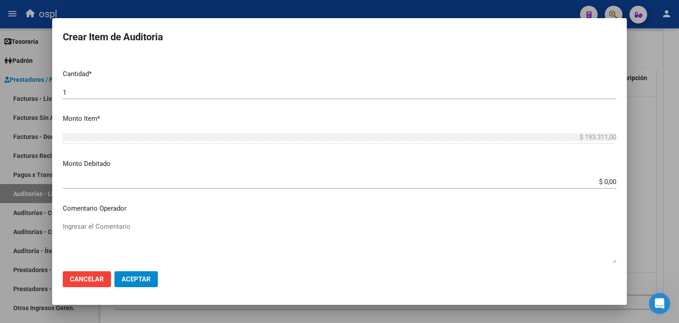
scroll to position [221, 0]
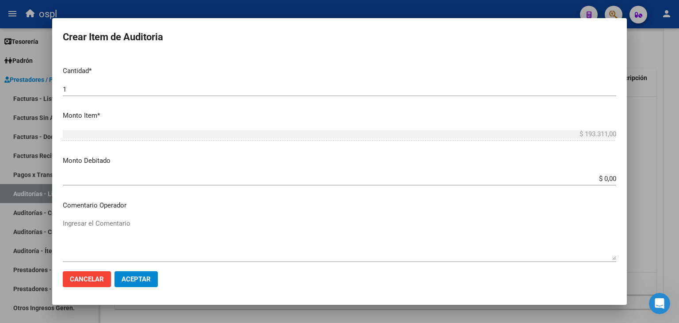
type input "TODOS"
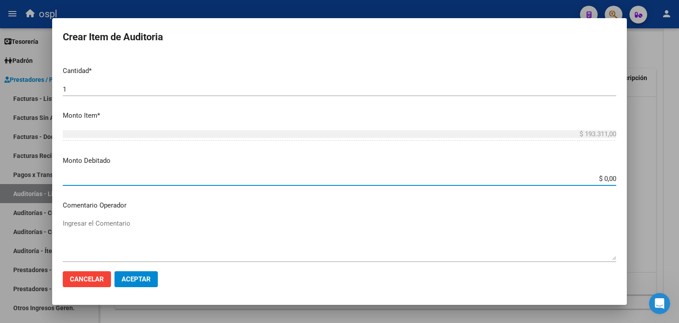
drag, startPoint x: 587, startPoint y: 181, endPoint x: 635, endPoint y: 181, distance: 48.6
click at [635, 181] on div "Crear Item de Auditoria Nro Documento CUIL TODOS Nombre Completo Fec. Prestació…" at bounding box center [339, 161] width 679 height 323
type input "$ 193.311,00"
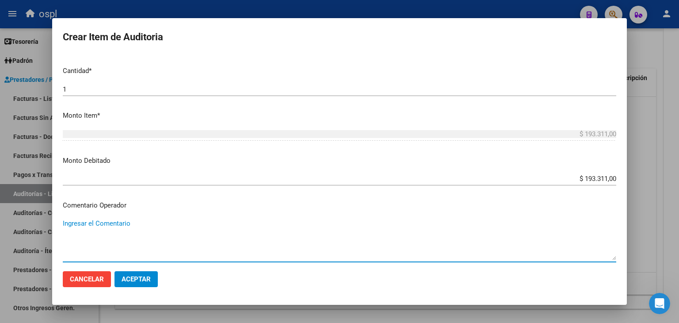
click at [96, 223] on textarea "Ingresar el Comentario" at bounding box center [340, 239] width 554 height 42
type textarea "G"
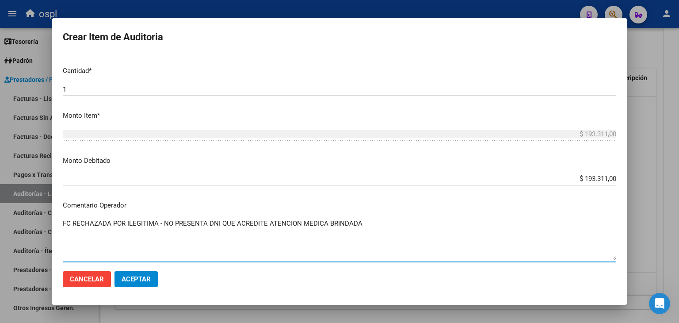
type textarea "FC RECHAZADA POR ILEGITIMA - NO PRESENTA DNI QUE ACREDITE ATENCION MEDICA BRIND…"
click at [165, 281] on mat-dialog-actions "Cancelar Aceptar" at bounding box center [340, 279] width 554 height 30
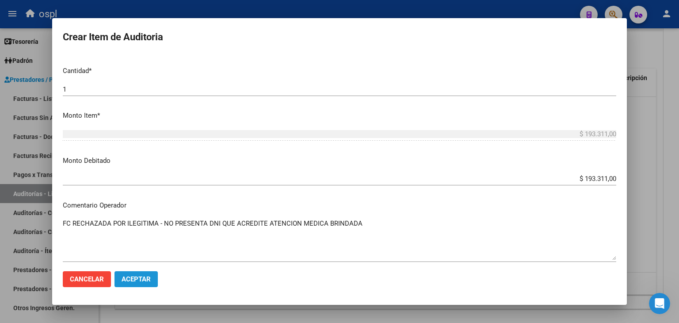
click at [140, 278] on span "Aceptar" at bounding box center [136, 279] width 29 height 8
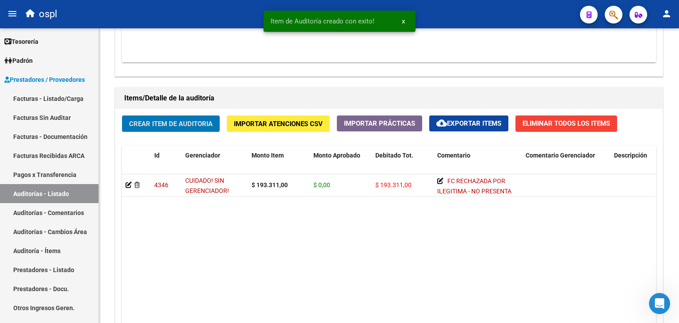
scroll to position [443, 0]
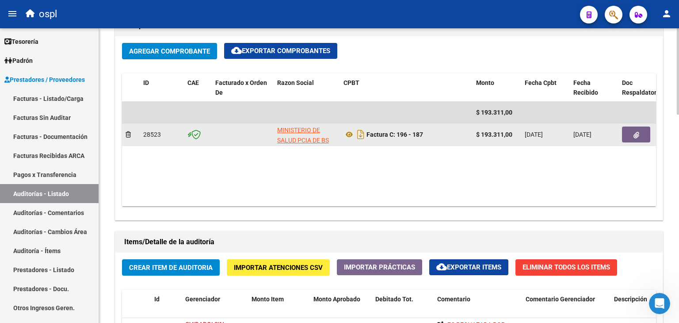
click at [628, 131] on button "button" at bounding box center [636, 134] width 28 height 16
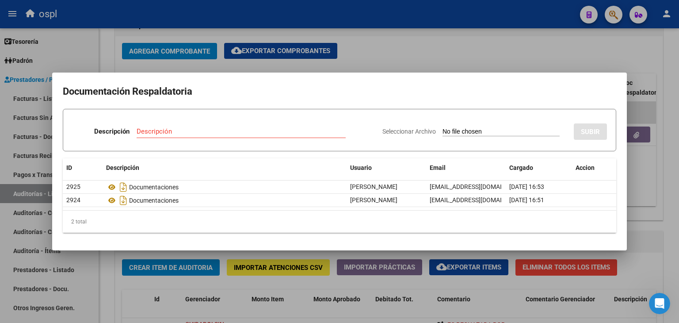
click at [443, 133] on input "Seleccionar Archivo" at bounding box center [501, 132] width 117 height 8
type input "C:\fakepath\RECHAZO X ILEGITIMA - FC 187.pdf"
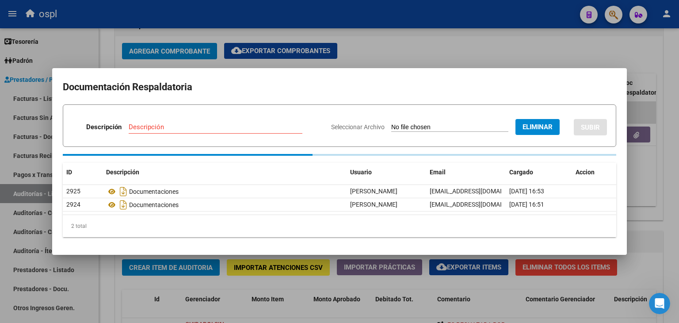
click at [173, 126] on input "Descripción" at bounding box center [216, 127] width 174 height 8
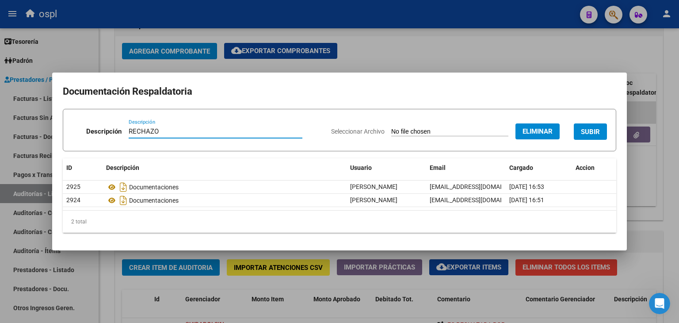
type input "RECHAZO"
click at [589, 128] on span "SUBIR" at bounding box center [590, 132] width 19 height 8
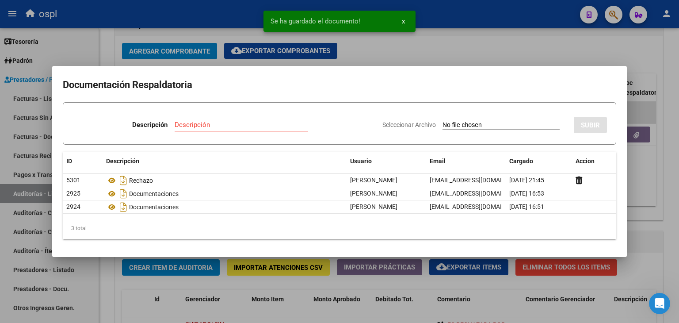
click at [490, 45] on div at bounding box center [339, 161] width 679 height 323
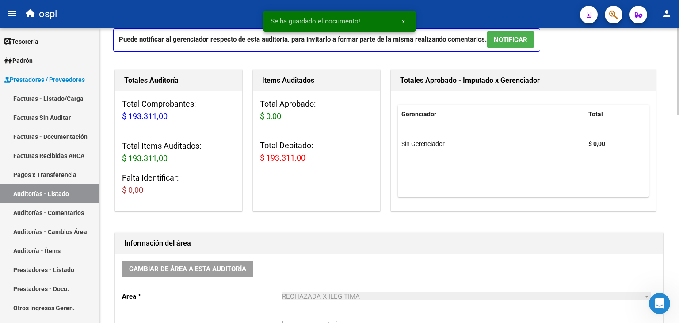
scroll to position [0, 0]
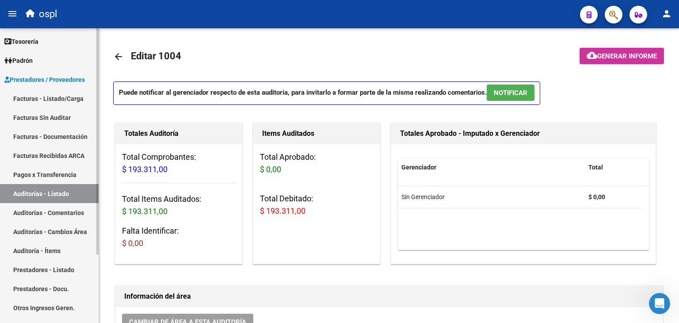
drag, startPoint x: 50, startPoint y: 97, endPoint x: 92, endPoint y: 95, distance: 41.2
click at [50, 97] on link "Facturas - Listado/Carga" at bounding box center [49, 98] width 99 height 19
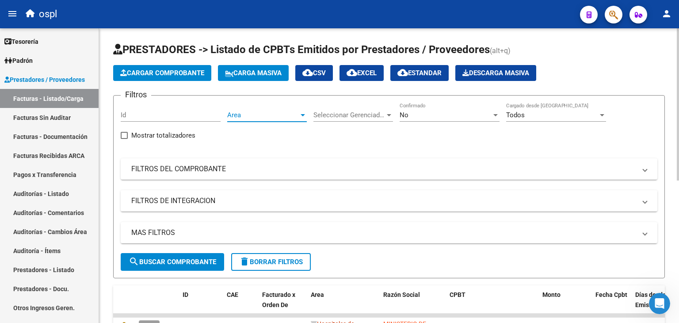
click at [258, 112] on span "Area" at bounding box center [263, 115] width 72 height 8
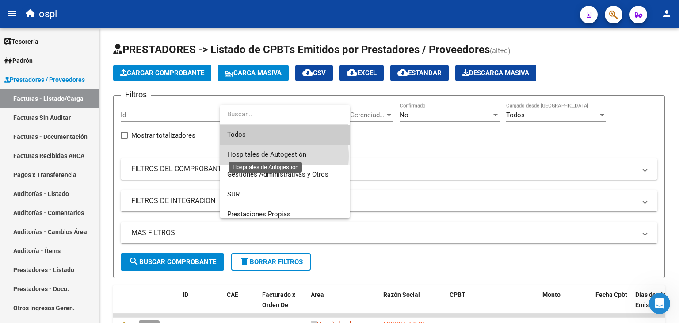
click at [264, 156] on span "Hospitales de Autogestión" at bounding box center [266, 154] width 79 height 8
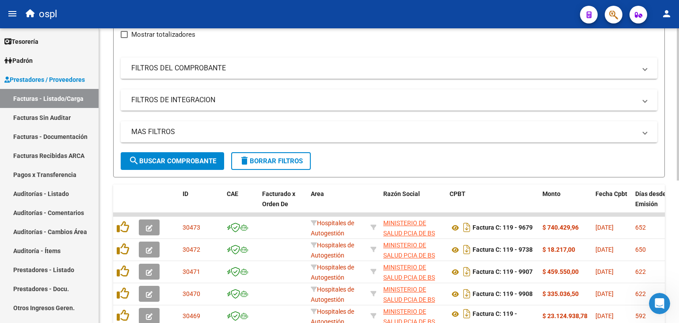
scroll to position [88, 0]
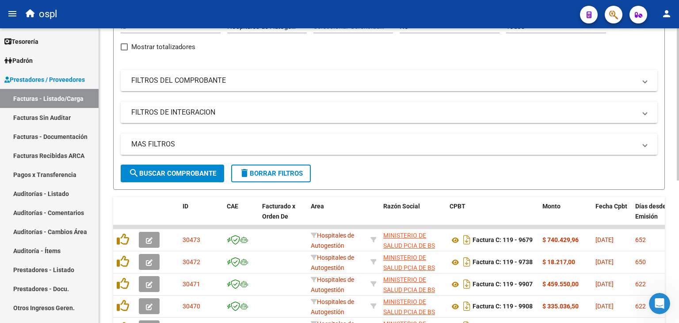
click at [193, 78] on mat-panel-title "FILTROS DEL COMPROBANTE" at bounding box center [383, 81] width 505 height 10
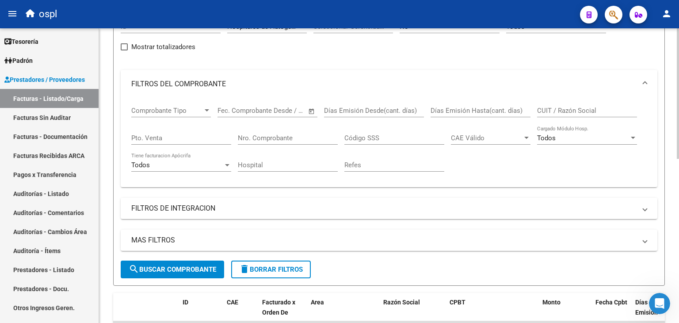
click at [316, 108] on span "Open calendar" at bounding box center [311, 110] width 21 height 21
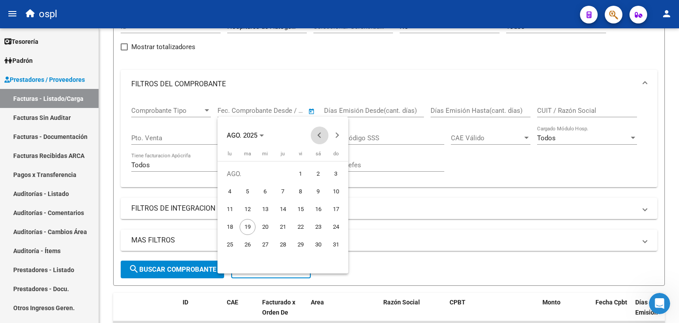
click at [323, 134] on span "Previous month" at bounding box center [320, 135] width 18 height 18
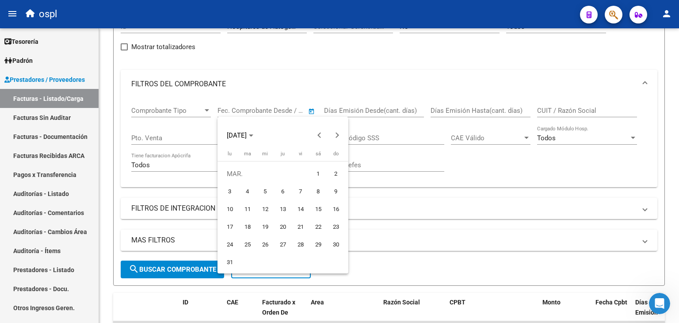
click at [314, 177] on span "1" at bounding box center [318, 174] width 16 height 16
type input "[DATE]"
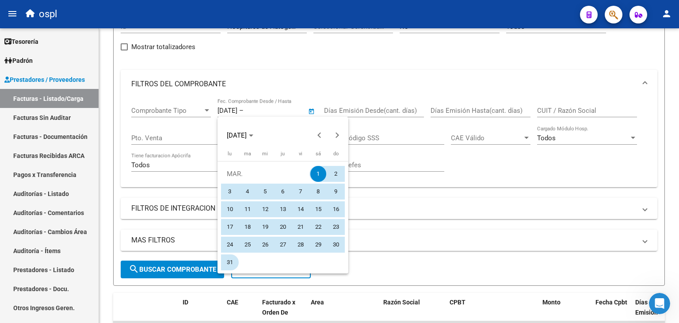
click at [229, 262] on span "31" at bounding box center [230, 262] width 16 height 16
type input "[DATE]"
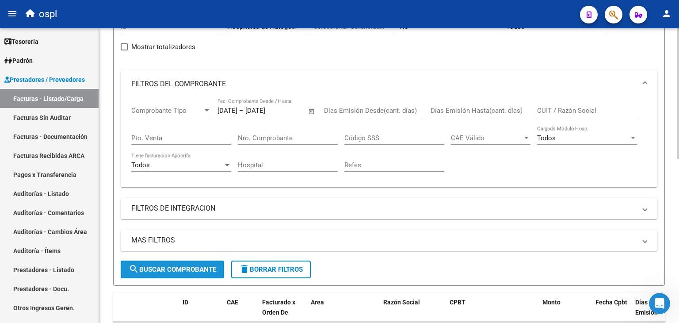
click at [209, 262] on button "search Buscar Comprobante" at bounding box center [172, 269] width 103 height 18
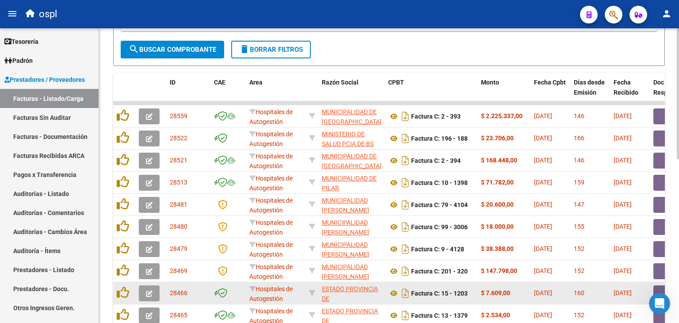
scroll to position [354, 0]
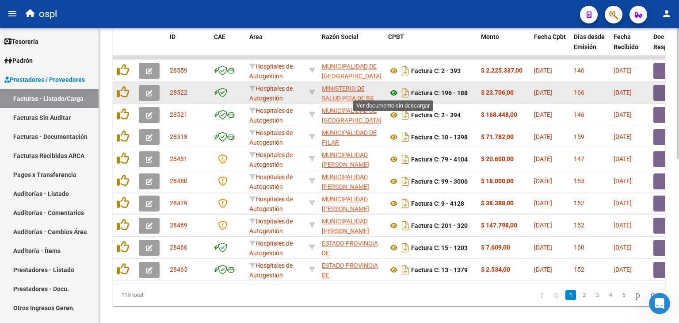
click at [395, 90] on icon at bounding box center [393, 93] width 11 height 11
